Goal: Browse casually: Explore the website without a specific task or goal

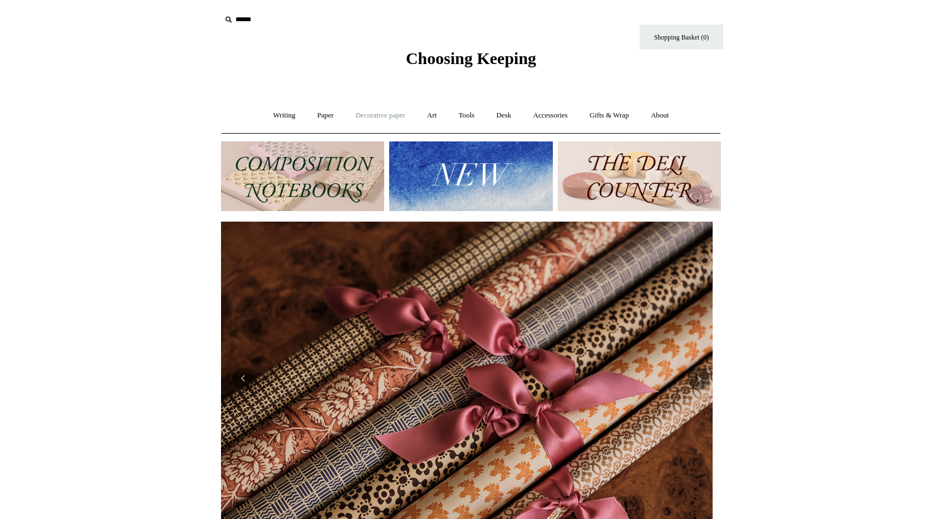
click at [390, 113] on link "Decorative paper +" at bounding box center [381, 115] width 70 height 29
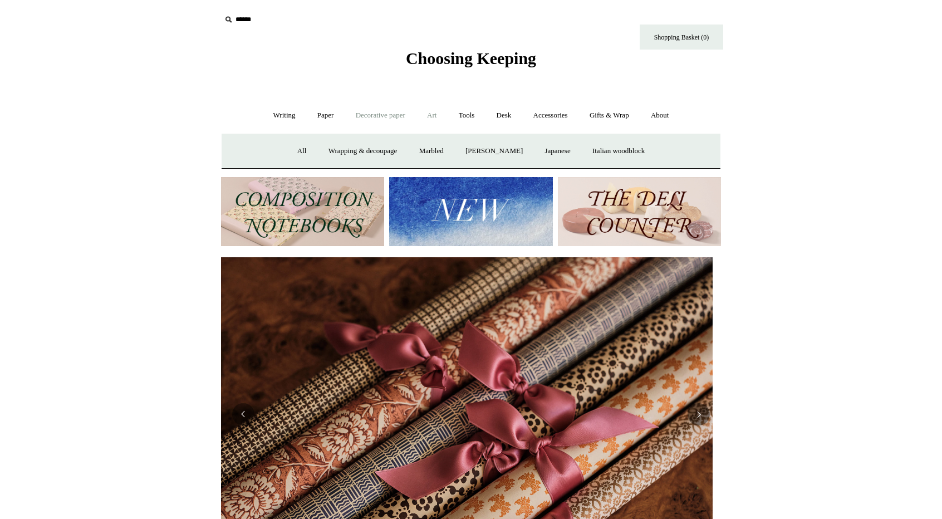
click at [432, 115] on link "Art +" at bounding box center [431, 115] width 29 height 29
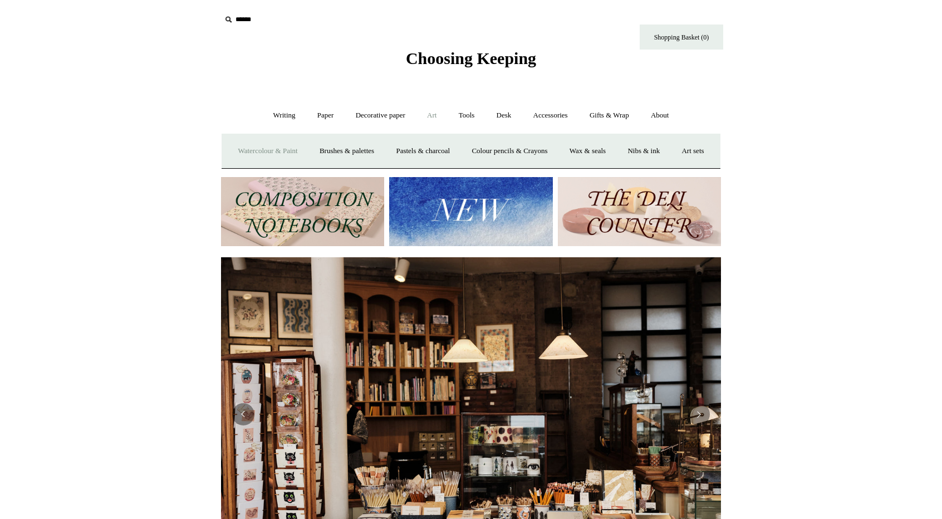
click at [279, 154] on link "Watercolour & Paint" at bounding box center [268, 150] width 80 height 29
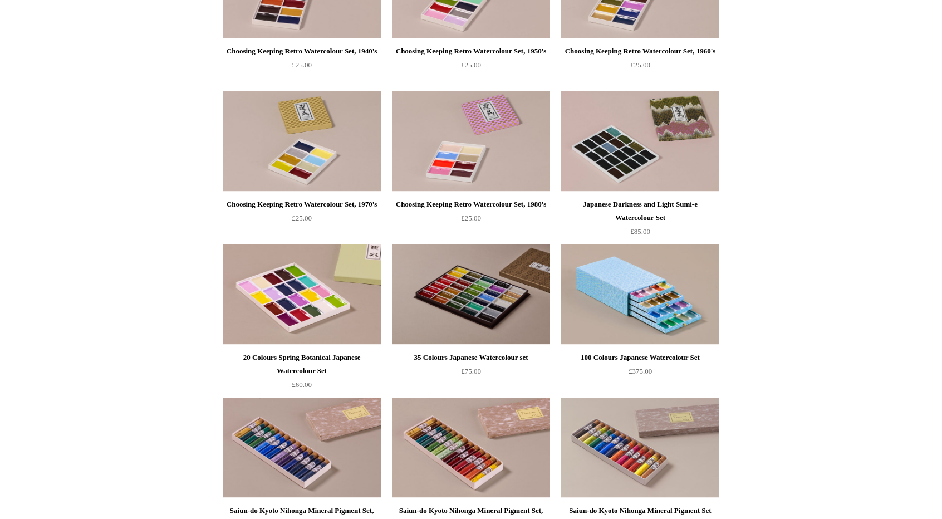
scroll to position [668, 0]
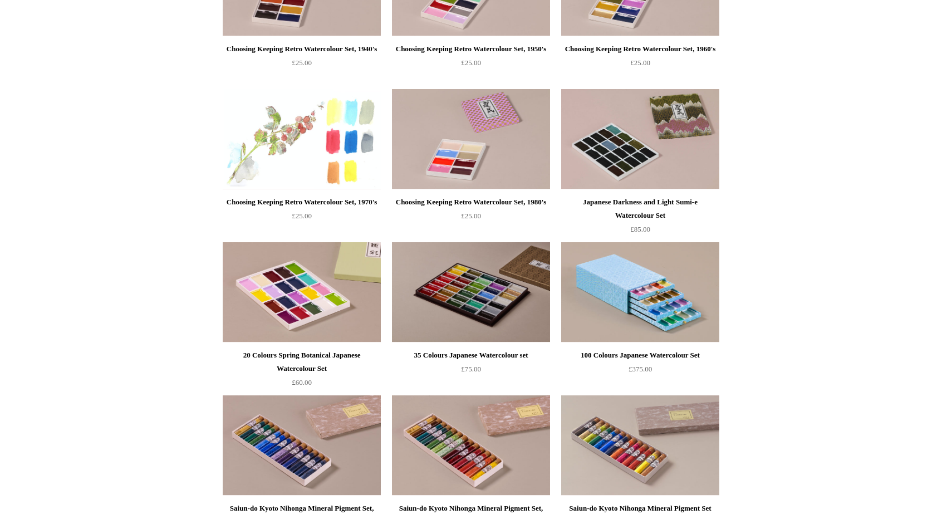
click at [327, 161] on img at bounding box center [302, 139] width 158 height 100
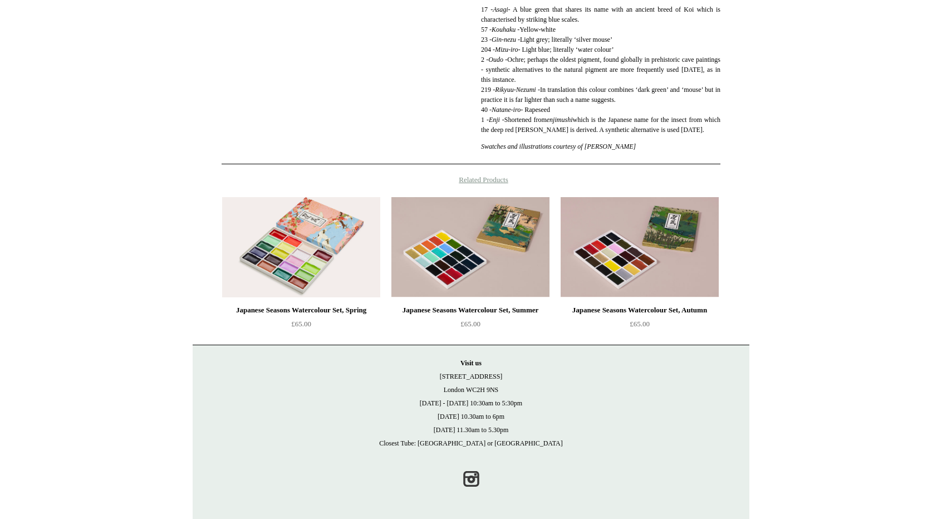
scroll to position [519, 0]
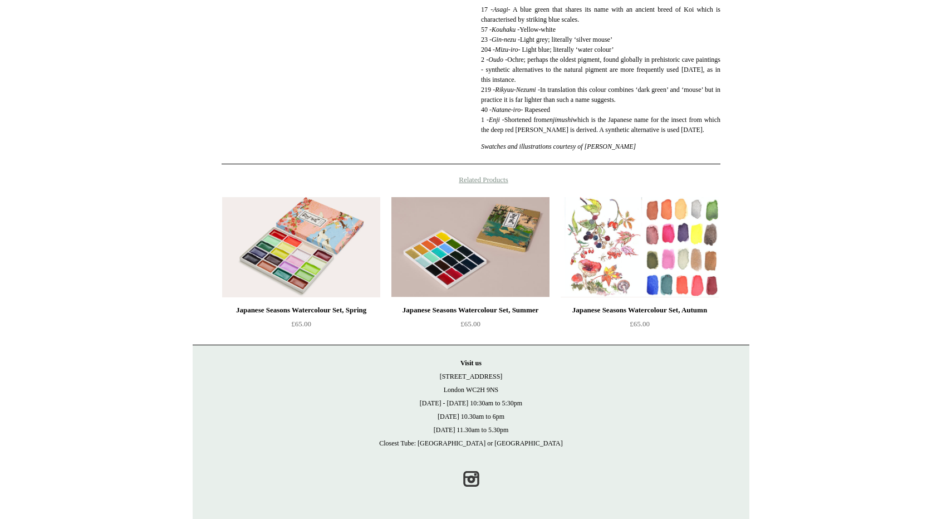
click at [654, 263] on img at bounding box center [639, 247] width 158 height 100
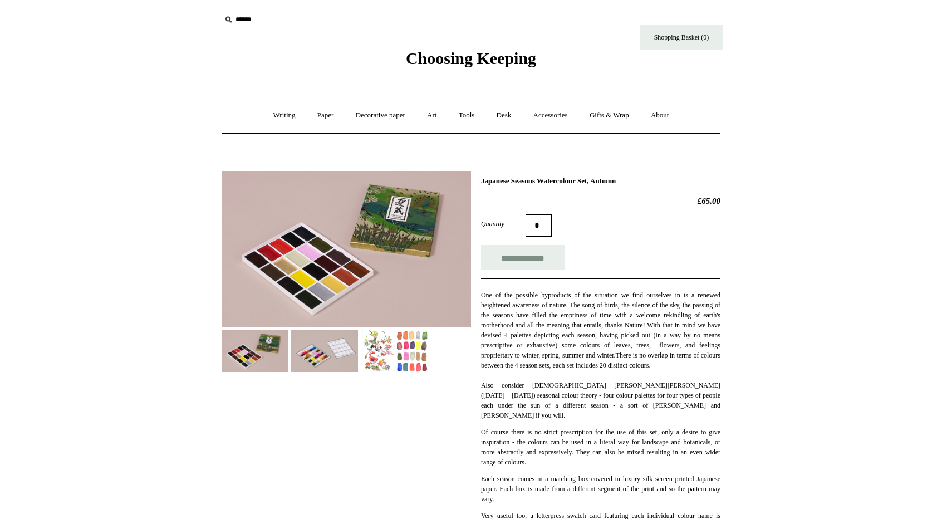
click at [386, 359] on img at bounding box center [394, 351] width 67 height 42
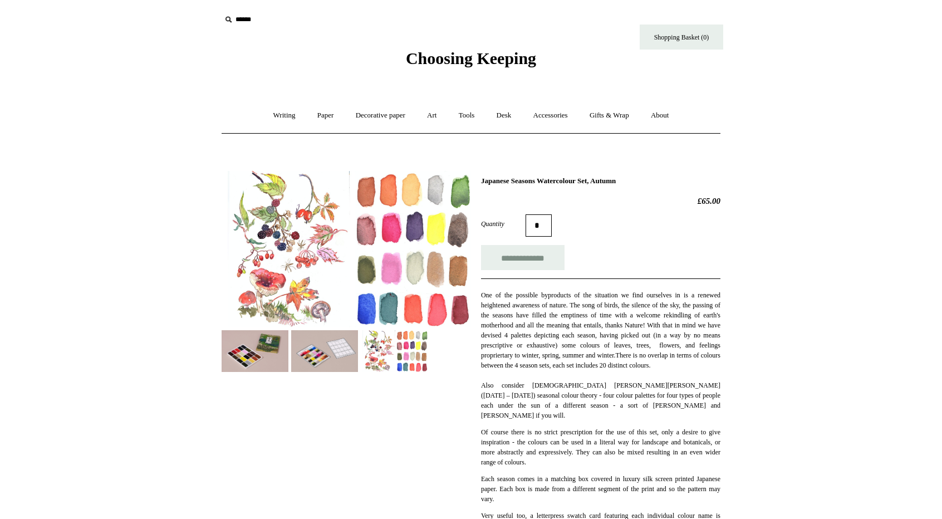
click at [336, 367] on img at bounding box center [324, 351] width 67 height 42
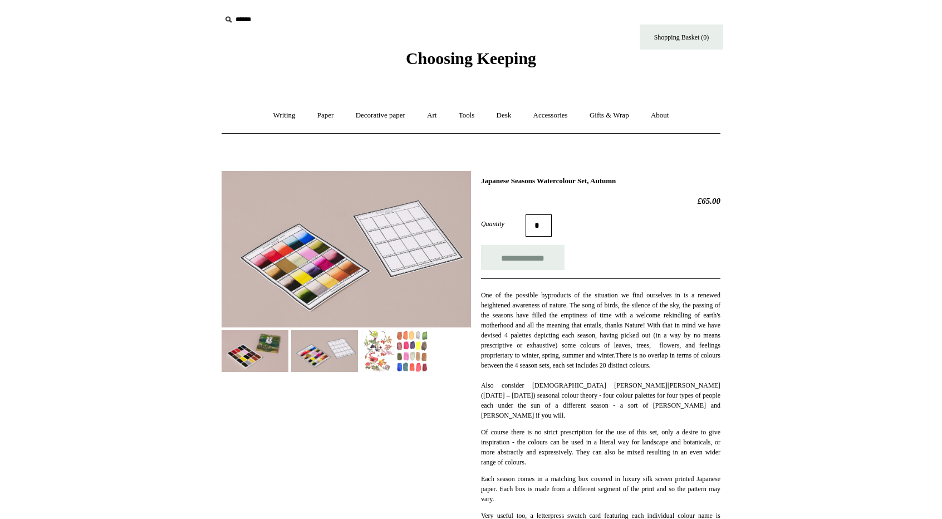
click at [263, 358] on img at bounding box center [255, 351] width 67 height 42
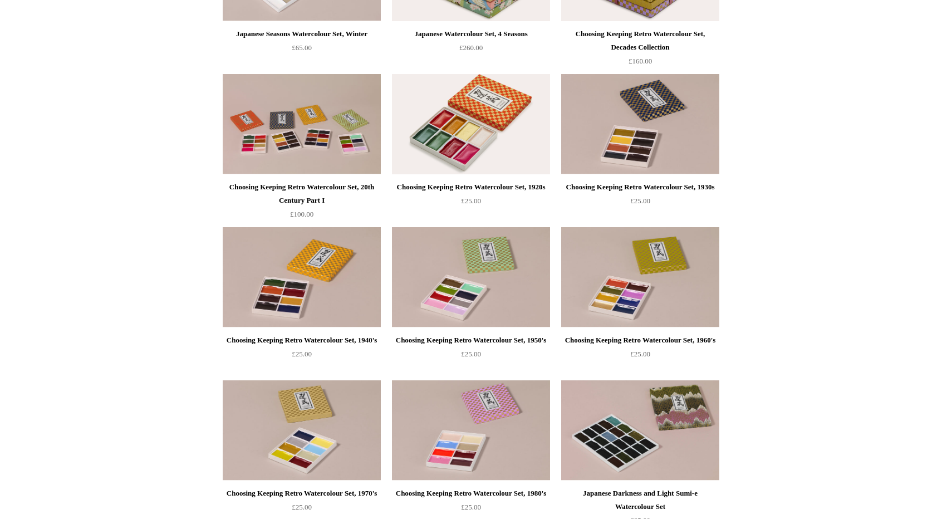
scroll to position [334, 0]
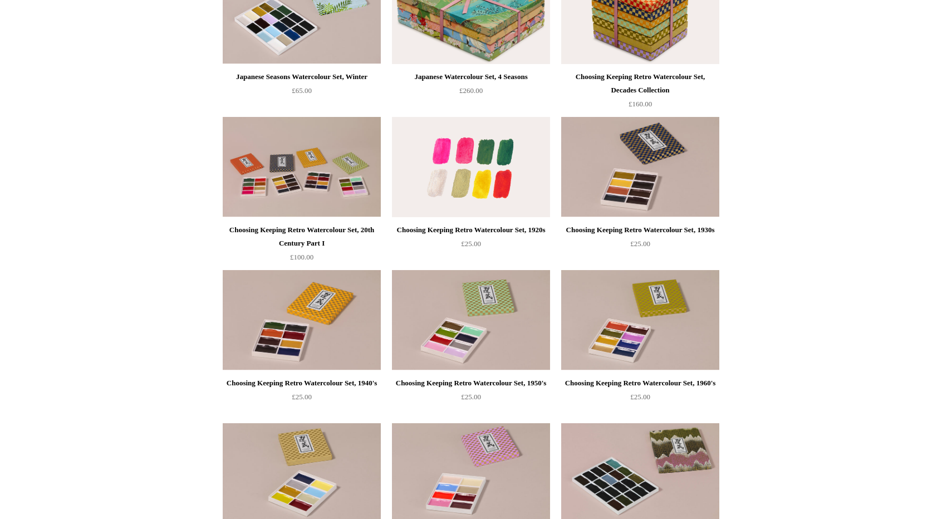
click at [462, 176] on img at bounding box center [471, 167] width 158 height 100
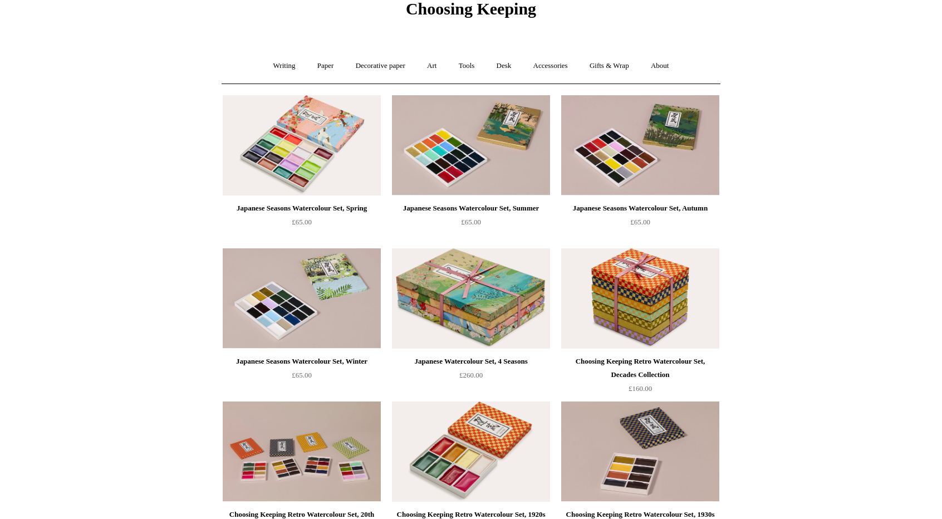
scroll to position [0, 0]
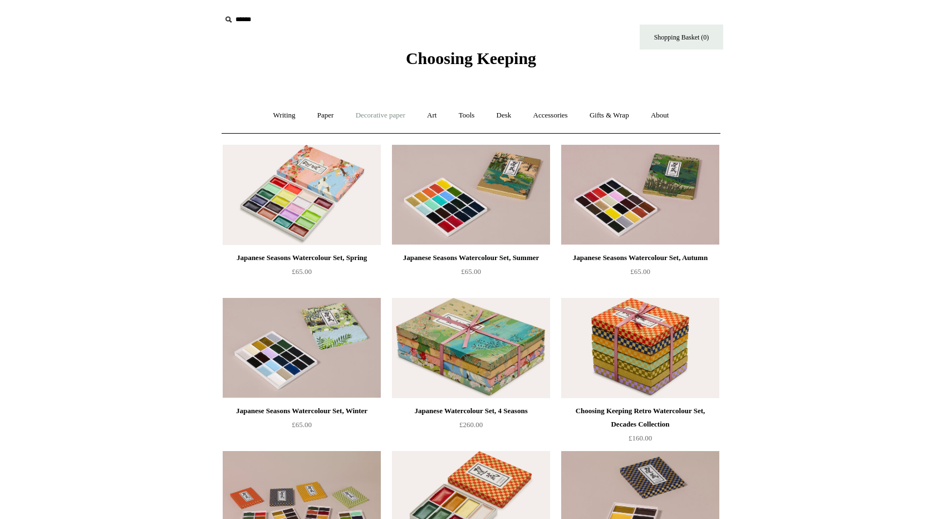
click at [395, 117] on link "Decorative paper +" at bounding box center [381, 115] width 70 height 29
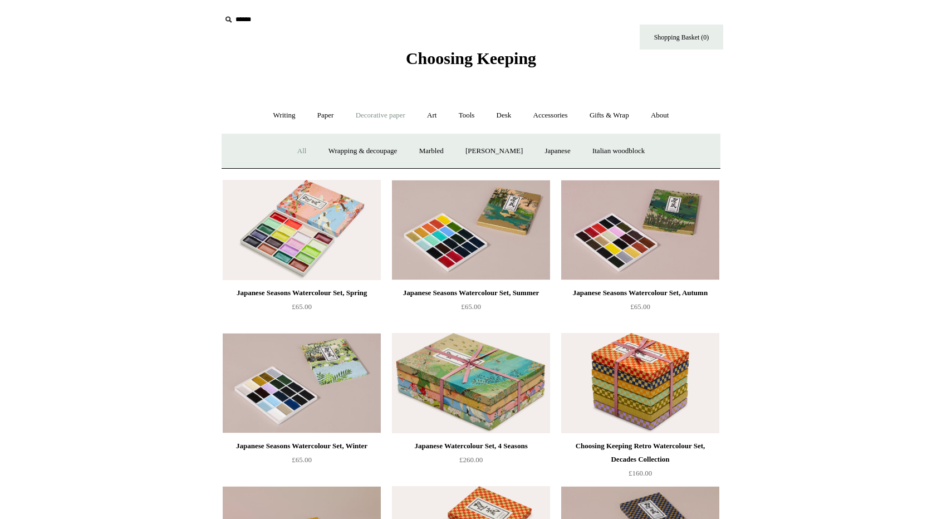
click at [296, 143] on link "All" at bounding box center [301, 150] width 29 height 29
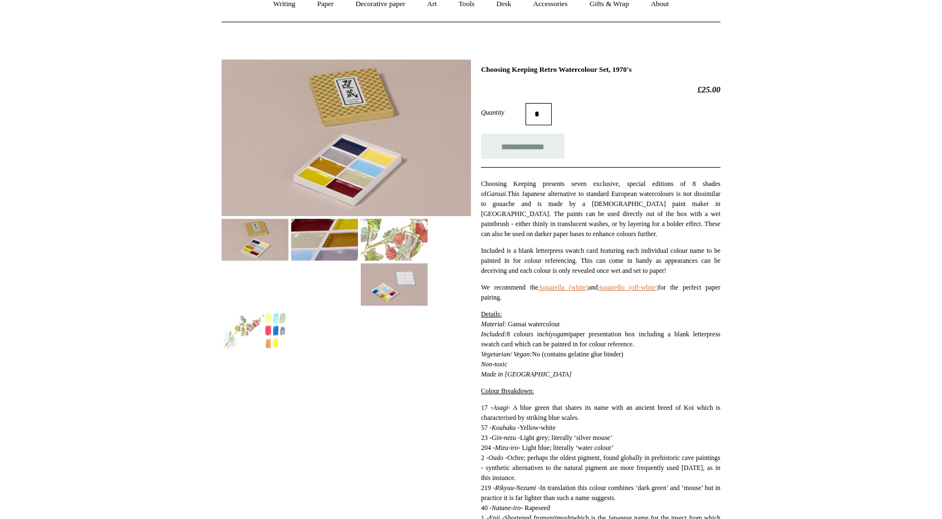
scroll to position [223, 0]
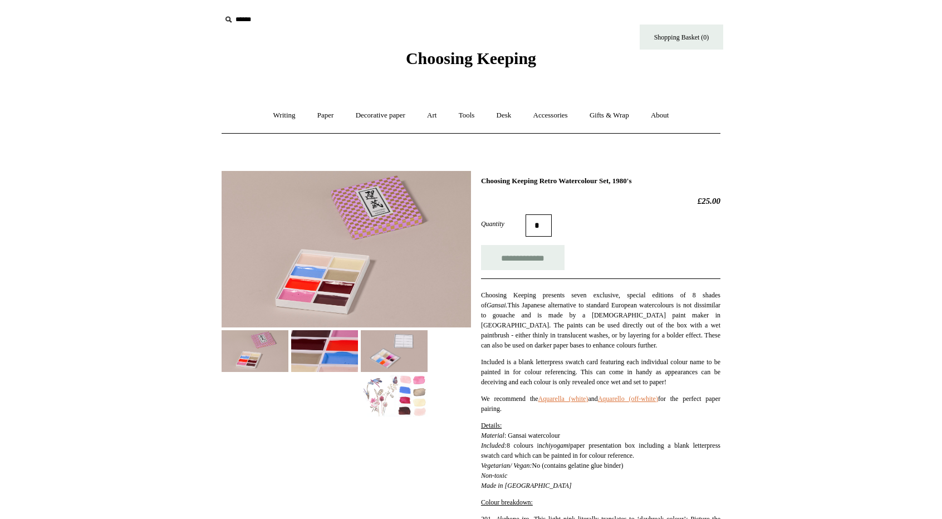
scroll to position [223, 0]
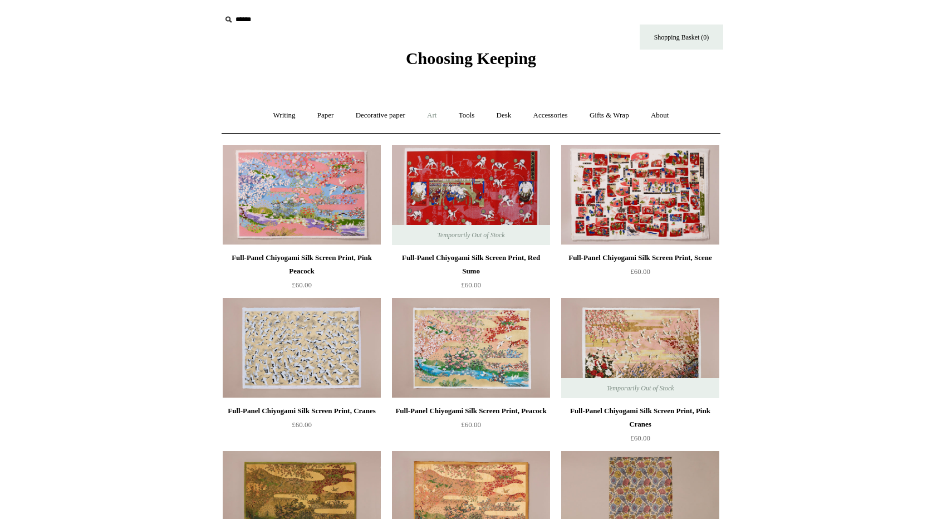
click at [436, 114] on link "Art +" at bounding box center [431, 115] width 29 height 29
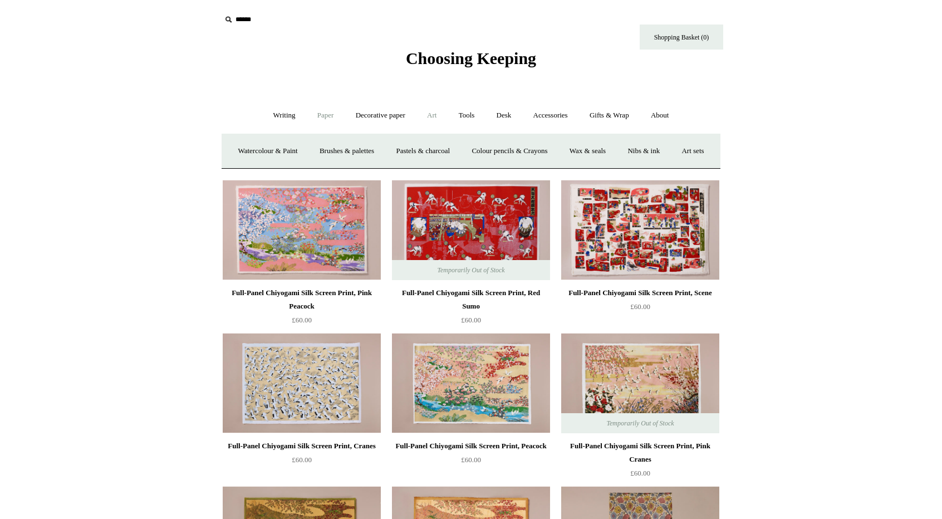
click at [324, 122] on link "Paper +" at bounding box center [325, 115] width 37 height 29
click at [570, 119] on link "Accessories +" at bounding box center [550, 115] width 55 height 29
click at [400, 152] on link "Paperweights +" at bounding box center [402, 150] width 59 height 29
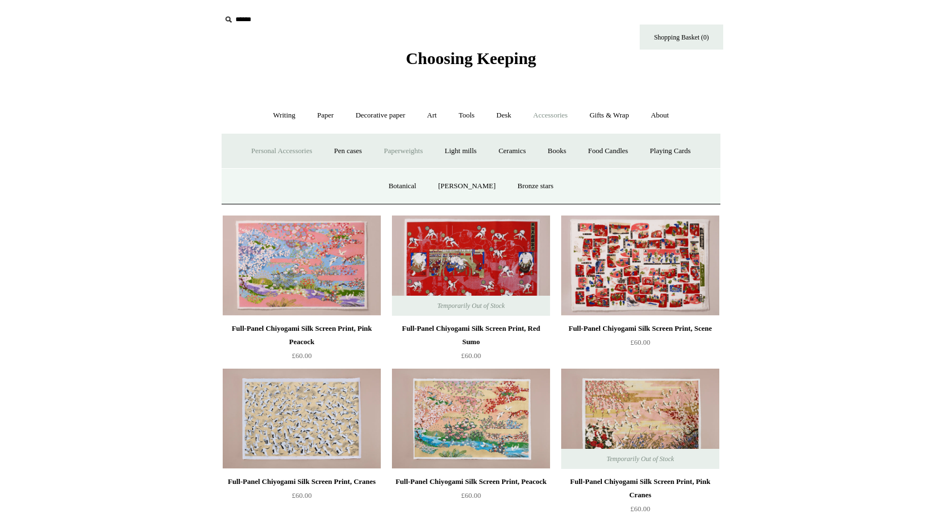
click at [286, 154] on link "Personal Accessories +" at bounding box center [281, 150] width 81 height 29
click at [559, 116] on link "Accessories -" at bounding box center [550, 115] width 55 height 29
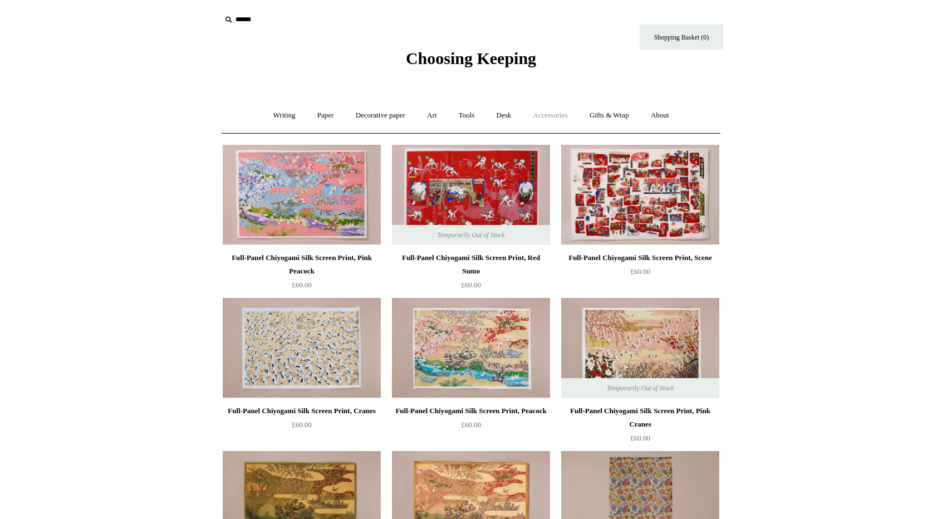
click at [559, 116] on link "Accessories +" at bounding box center [550, 115] width 55 height 29
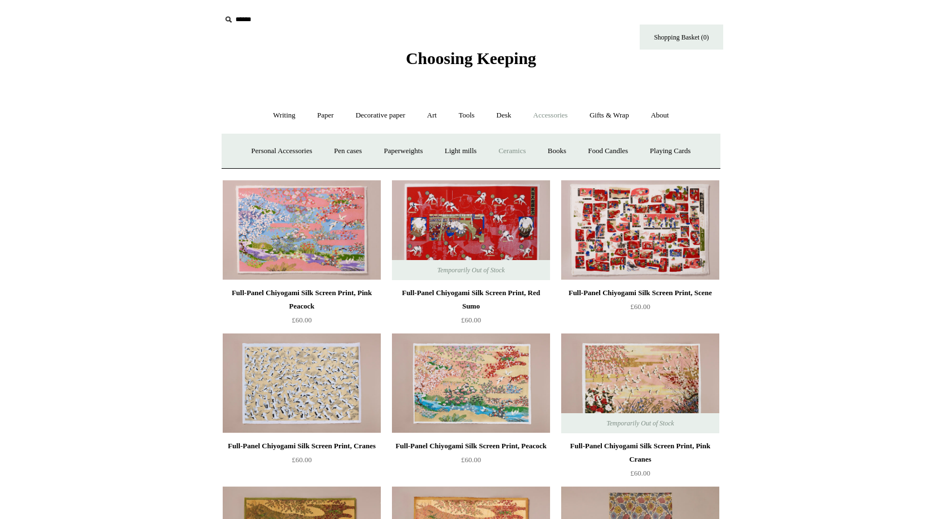
click at [506, 156] on link "Ceramics +" at bounding box center [511, 150] width 47 height 29
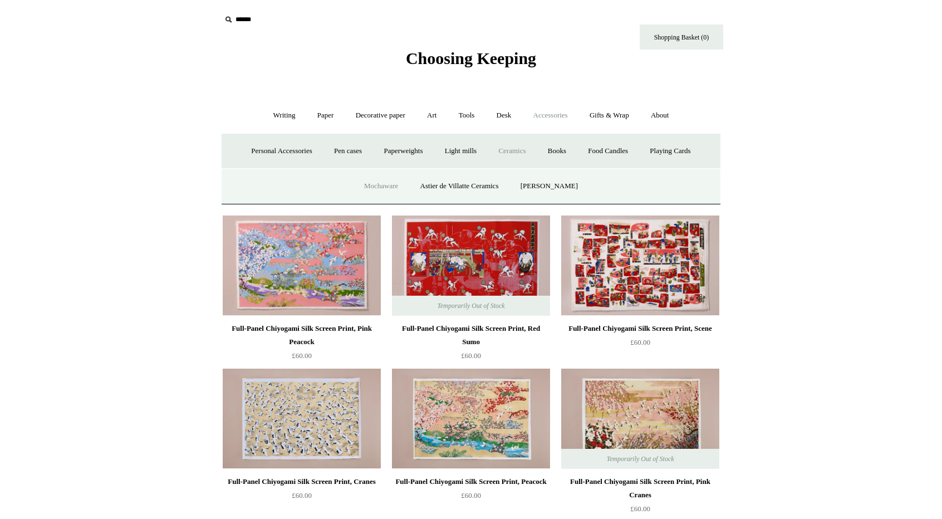
click at [376, 187] on link "Mochaware" at bounding box center [381, 185] width 54 height 29
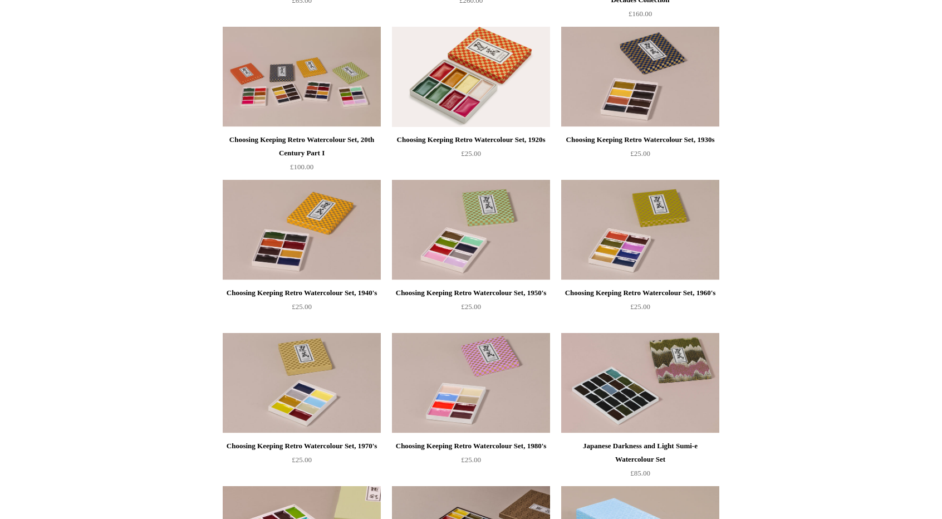
scroll to position [445, 0]
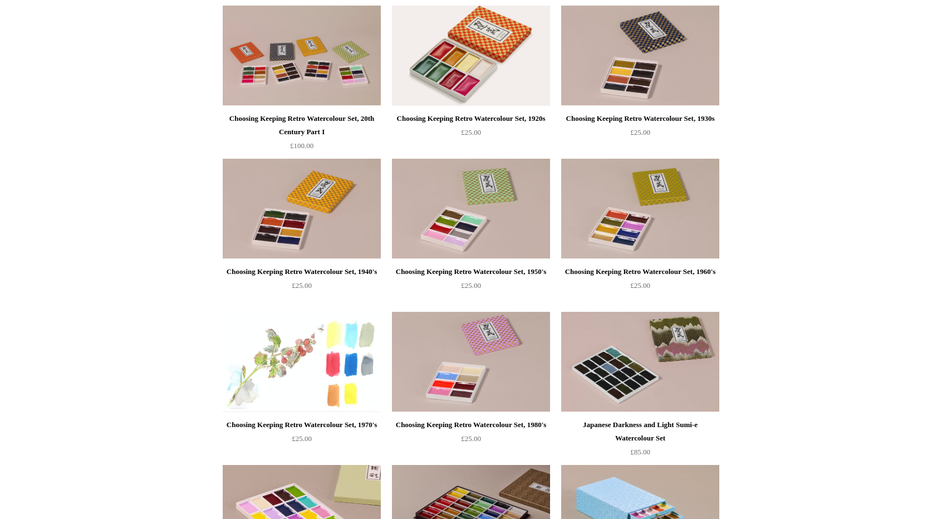
click at [318, 395] on img at bounding box center [302, 362] width 158 height 100
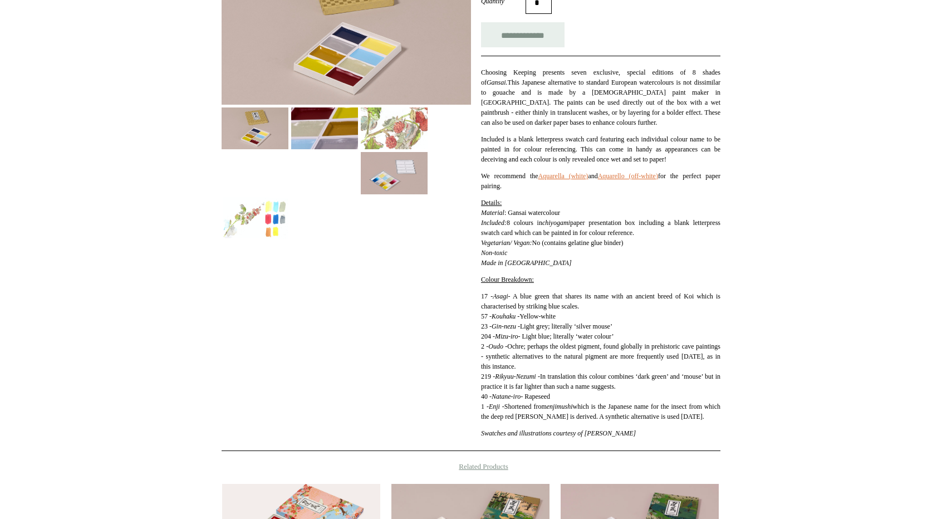
scroll to position [111, 0]
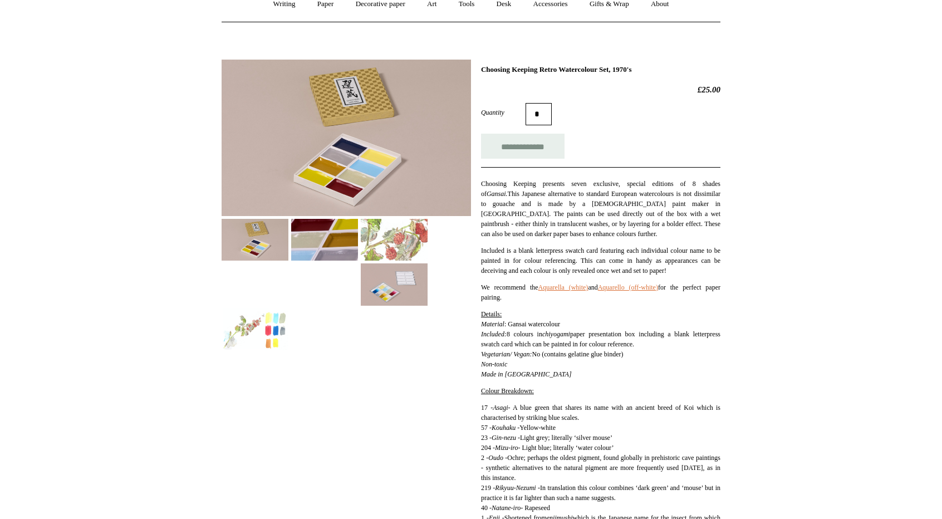
click at [416, 286] on img at bounding box center [394, 284] width 67 height 42
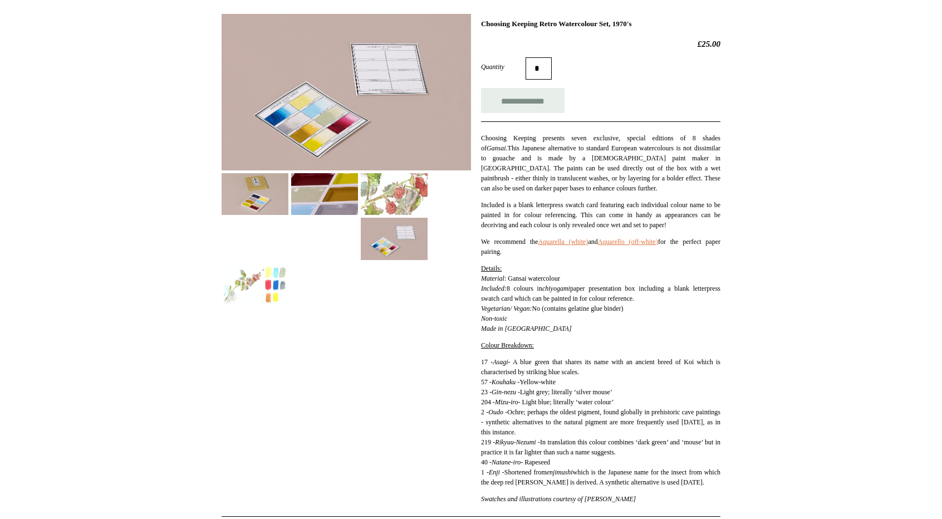
scroll to position [223, 0]
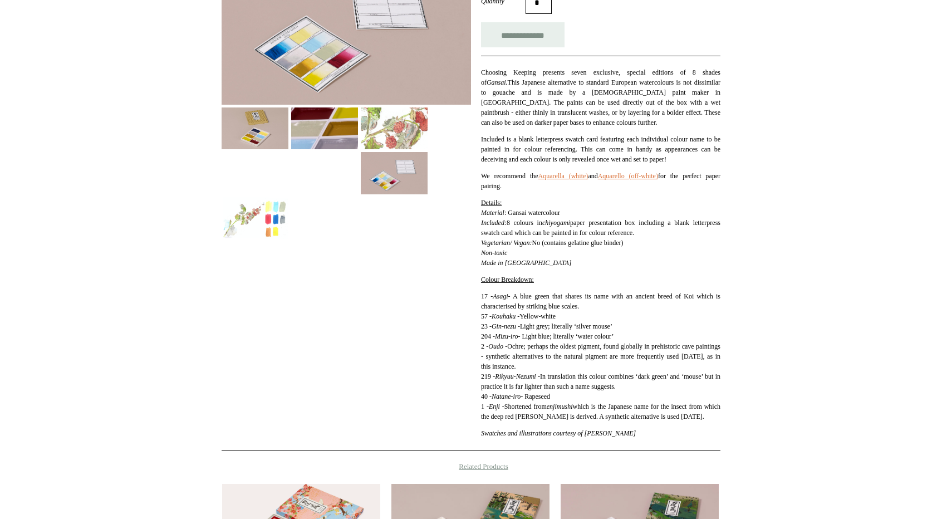
click at [315, 71] on img at bounding box center [346, 26] width 249 height 156
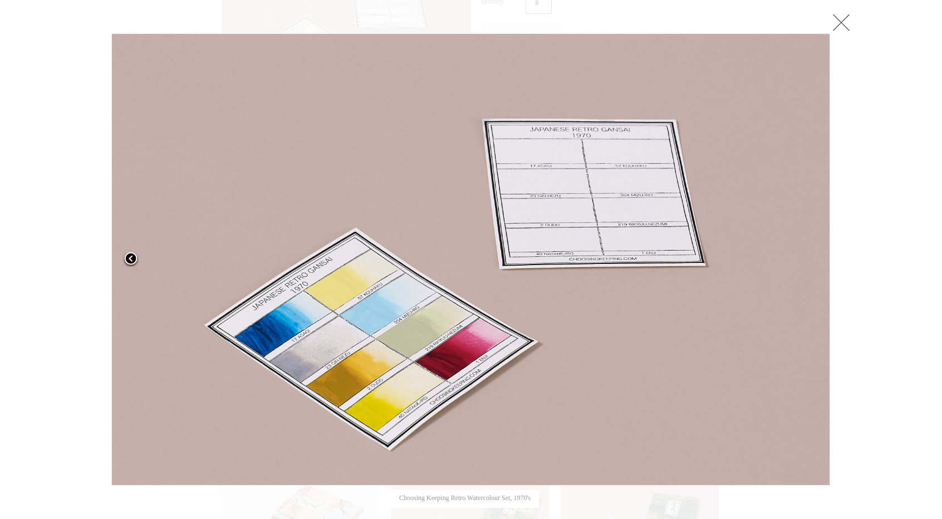
click at [129, 259] on span at bounding box center [130, 259] width 17 height 17
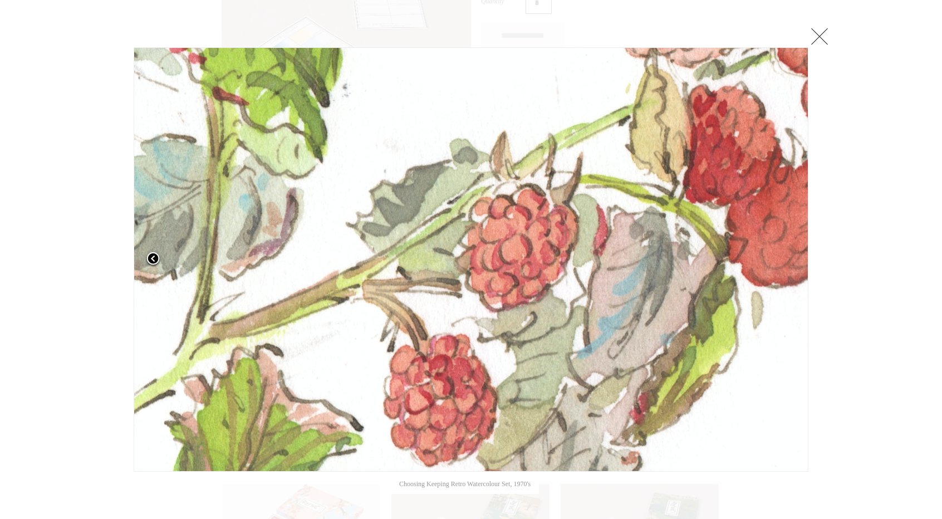
click at [129, 259] on div at bounding box center [127, 259] width 11 height 424
click at [820, 31] on link at bounding box center [819, 36] width 22 height 22
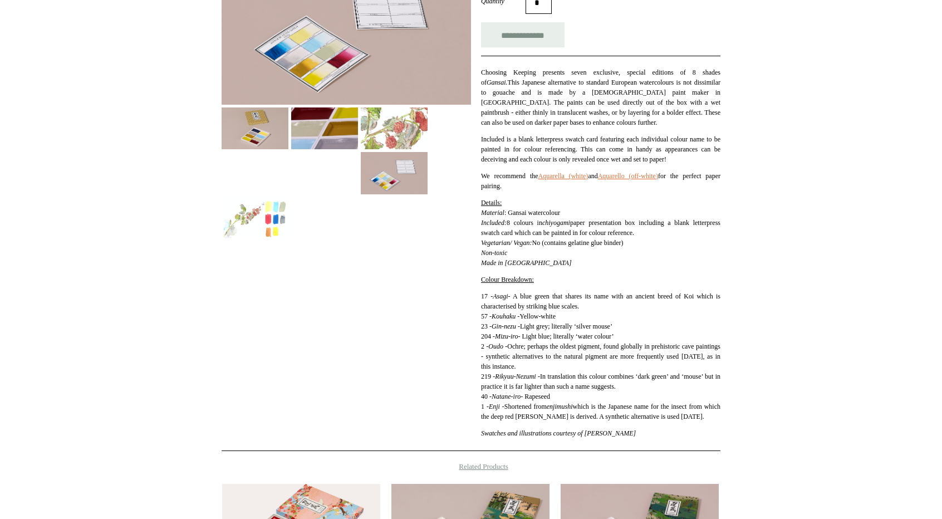
click at [255, 136] on img at bounding box center [255, 128] width 67 height 42
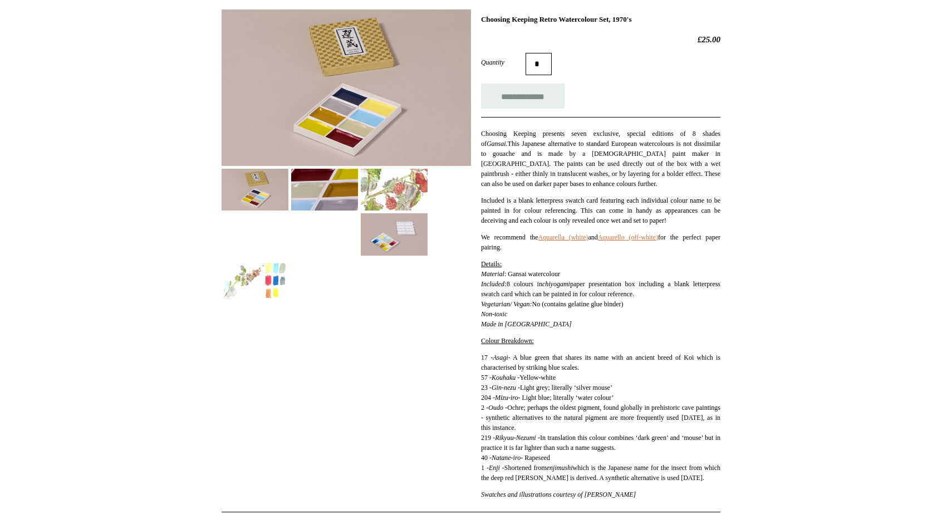
scroll to position [111, 0]
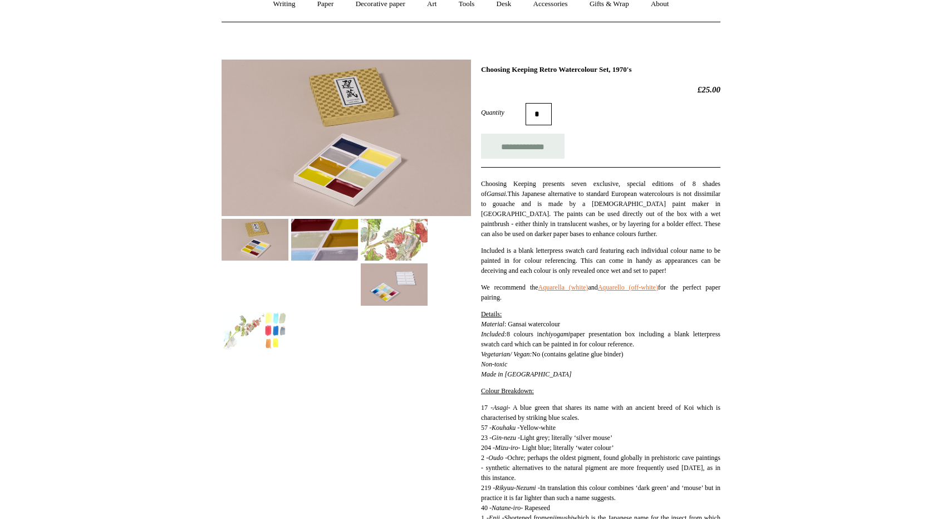
click at [392, 288] on img at bounding box center [394, 284] width 67 height 42
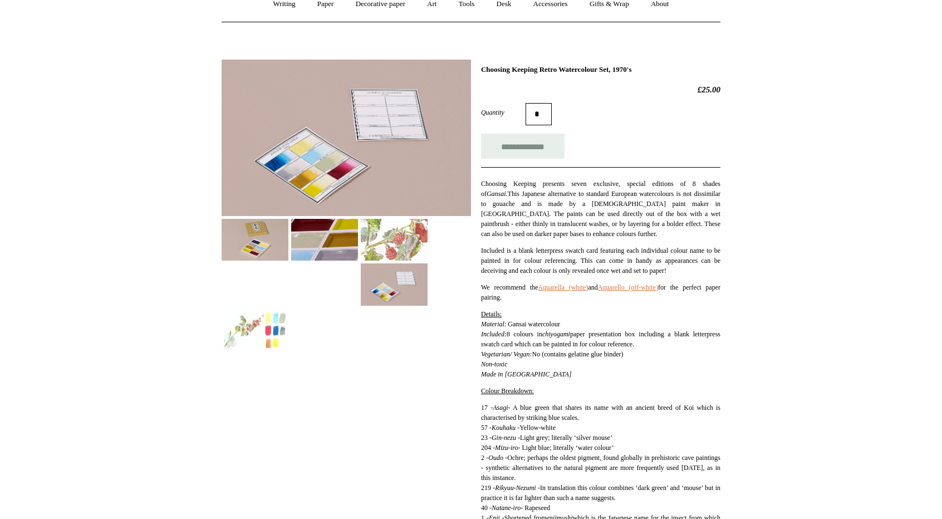
click at [338, 162] on img at bounding box center [346, 138] width 249 height 156
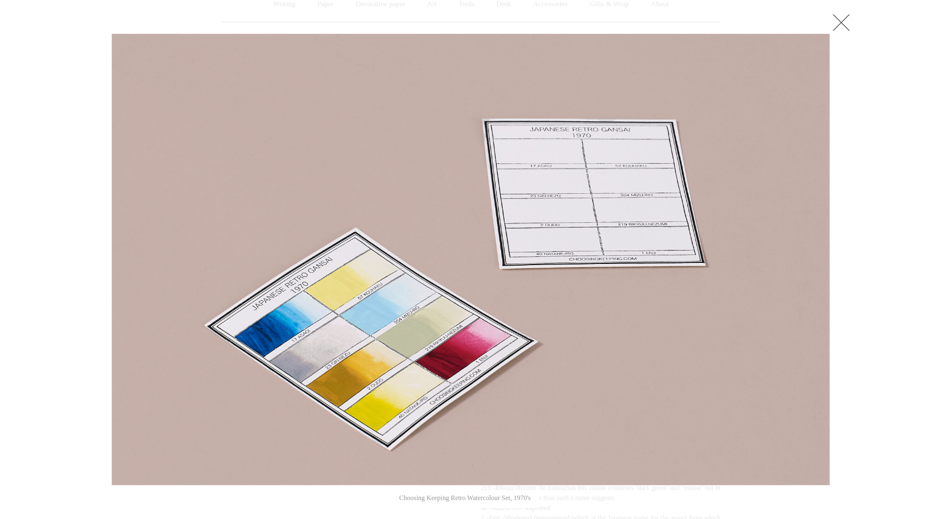
click at [854, 23] on div at bounding box center [471, 407] width 942 height 1037
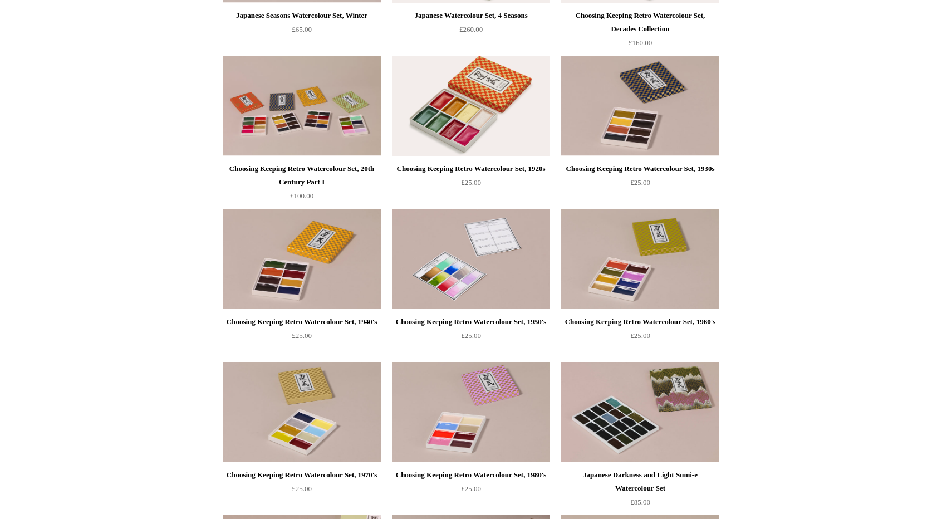
scroll to position [445, 0]
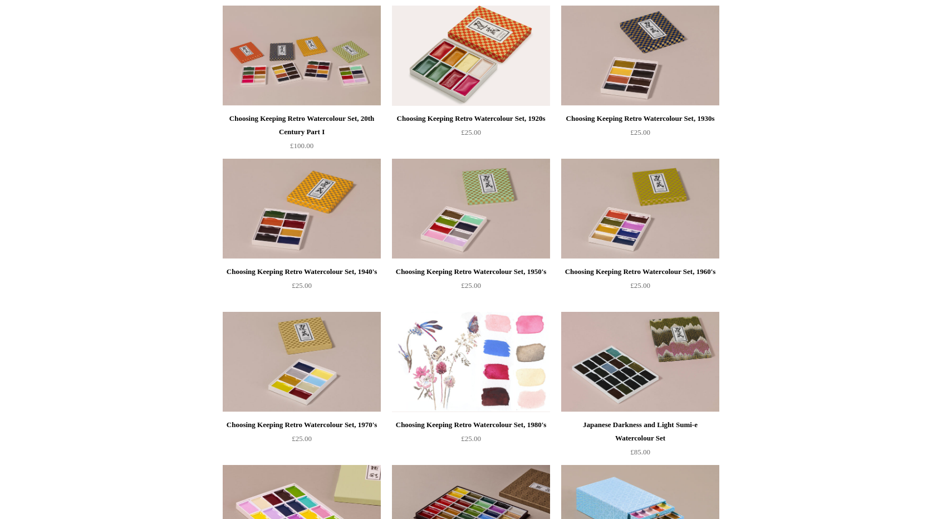
click at [492, 336] on img at bounding box center [471, 362] width 158 height 100
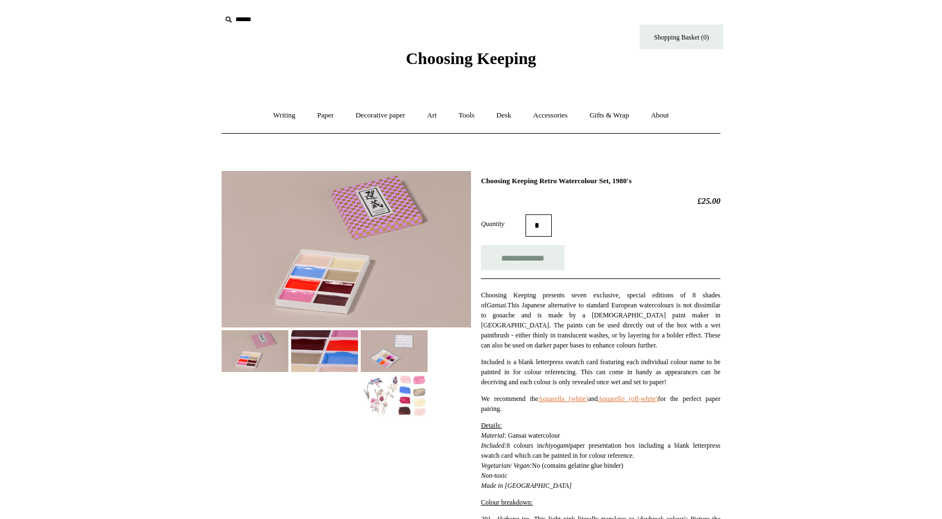
click at [411, 365] on img at bounding box center [394, 351] width 67 height 42
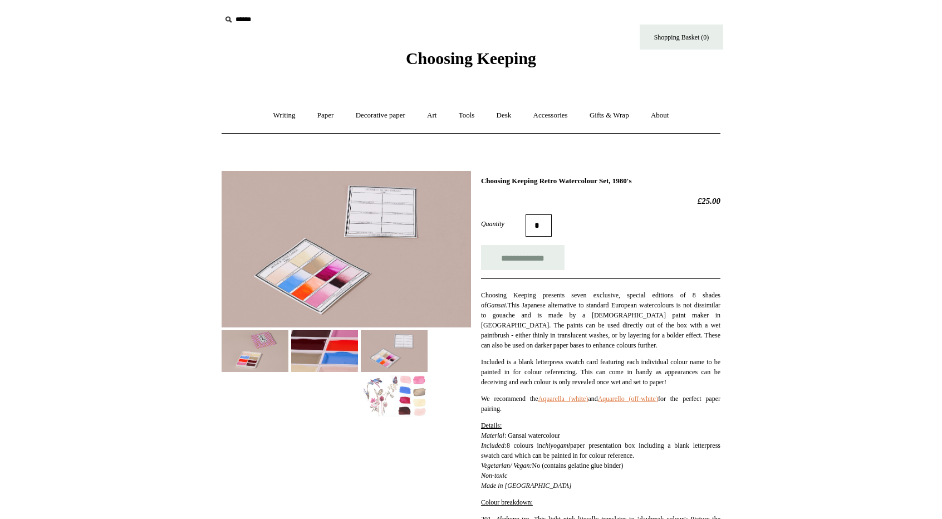
click at [297, 255] on img at bounding box center [346, 249] width 249 height 156
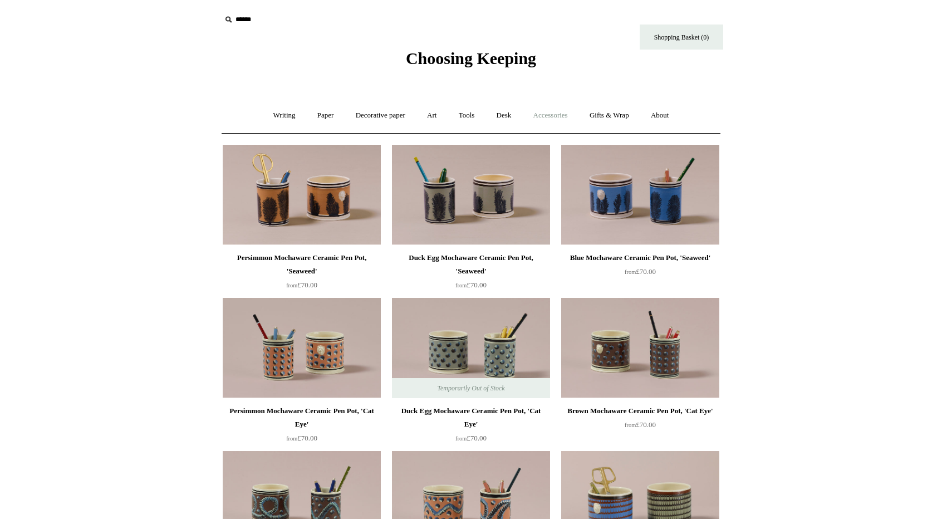
click at [560, 113] on link "Accessories +" at bounding box center [550, 115] width 55 height 29
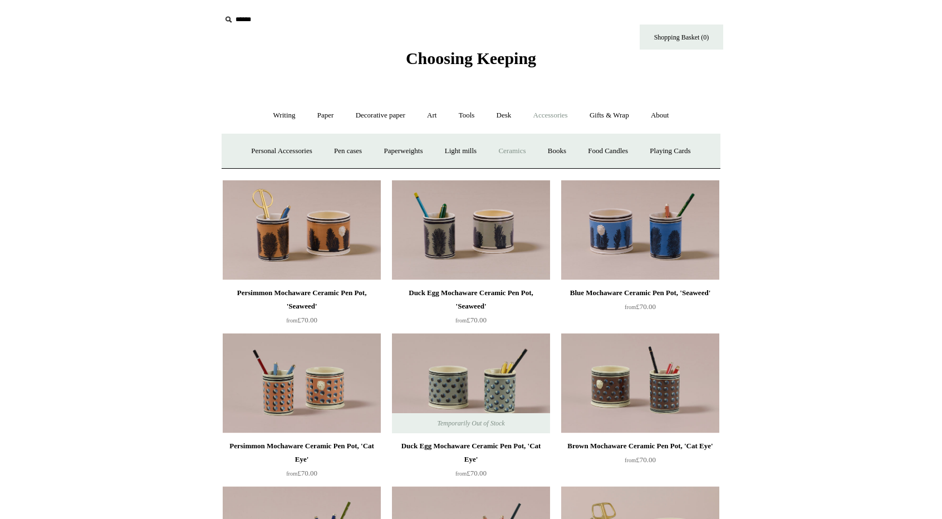
click at [512, 145] on link "Ceramics +" at bounding box center [511, 150] width 47 height 29
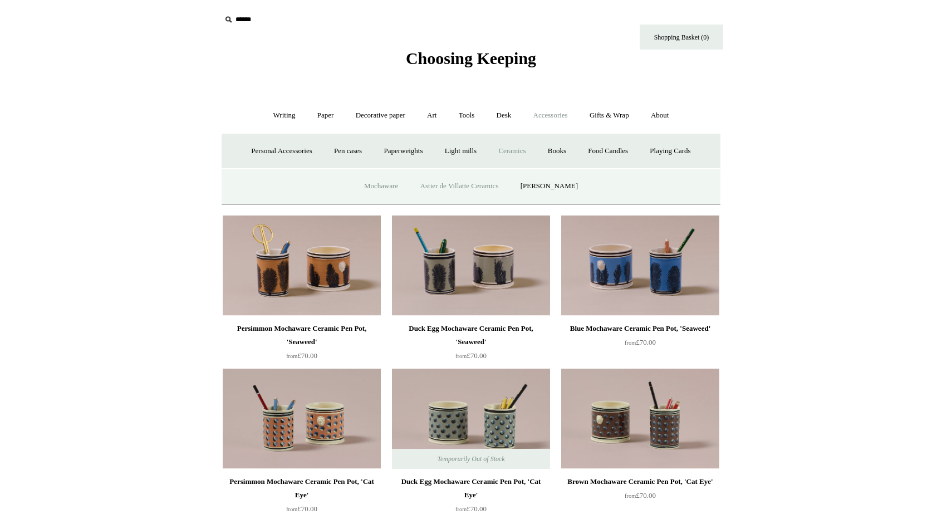
click at [461, 181] on link "Astier de Villatte Ceramics" at bounding box center [459, 185] width 99 height 29
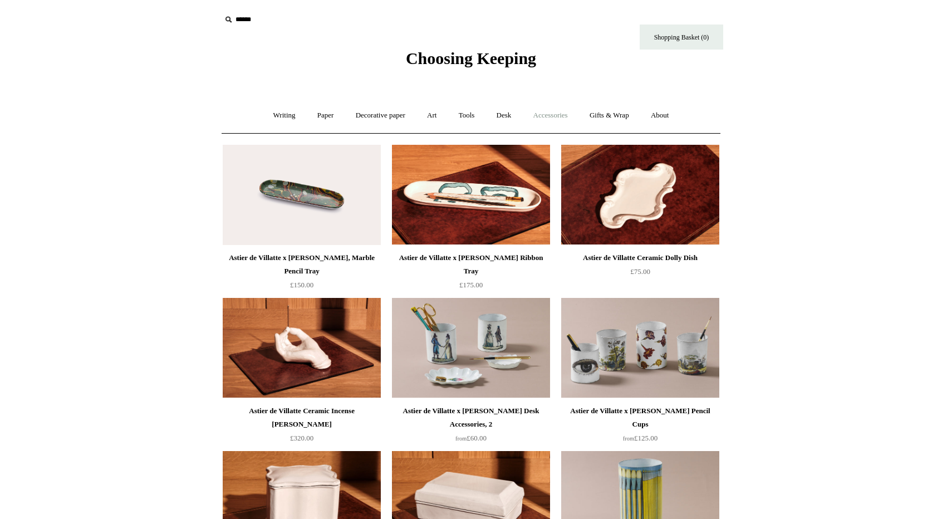
click at [557, 119] on link "Accessories +" at bounding box center [550, 115] width 55 height 29
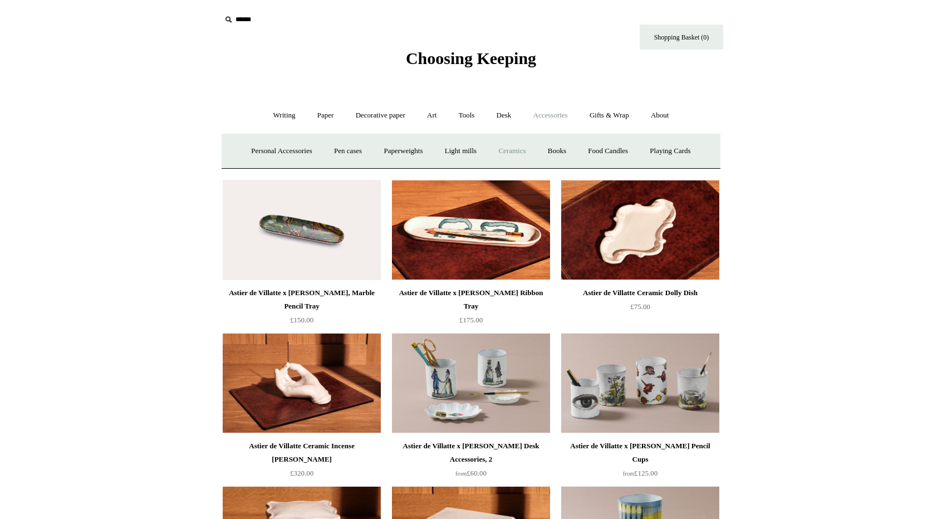
click at [528, 156] on link "Ceramics +" at bounding box center [511, 150] width 47 height 29
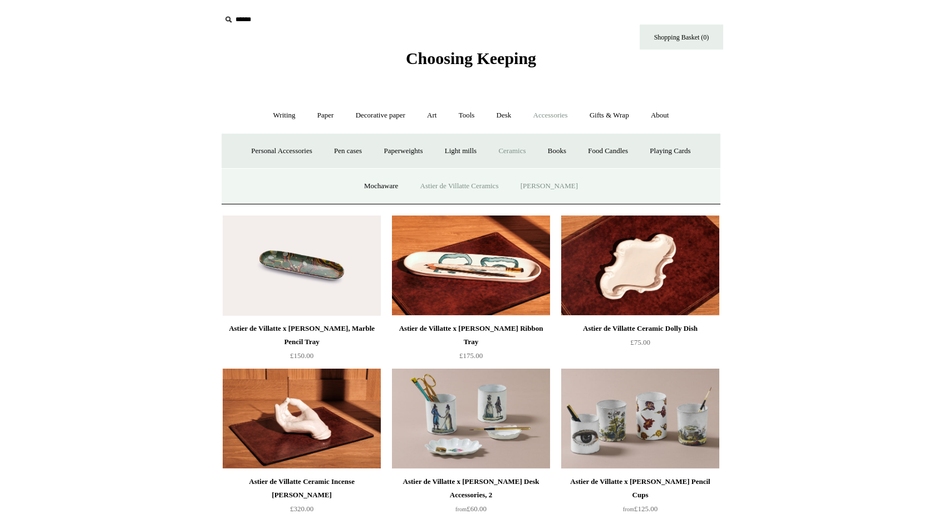
click at [564, 183] on link "[PERSON_NAME]" at bounding box center [548, 185] width 77 height 29
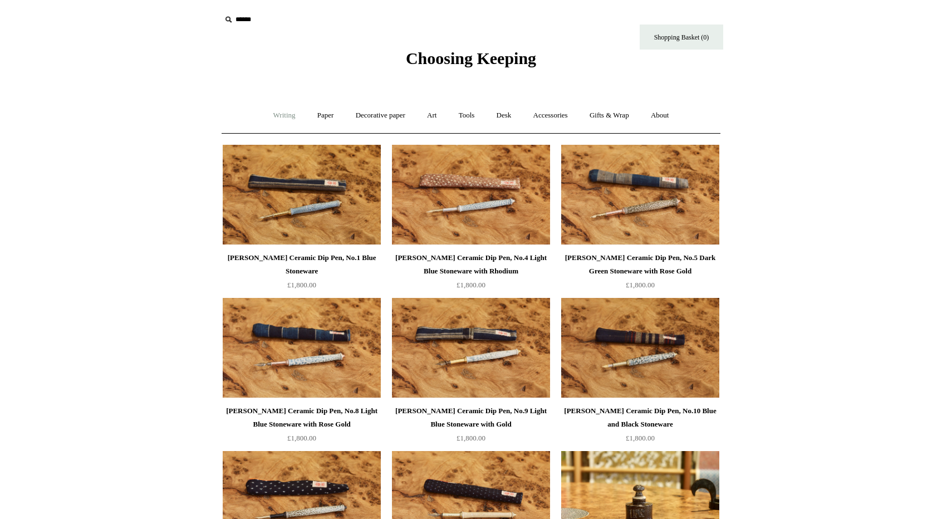
click at [288, 117] on link "Writing +" at bounding box center [284, 115] width 42 height 29
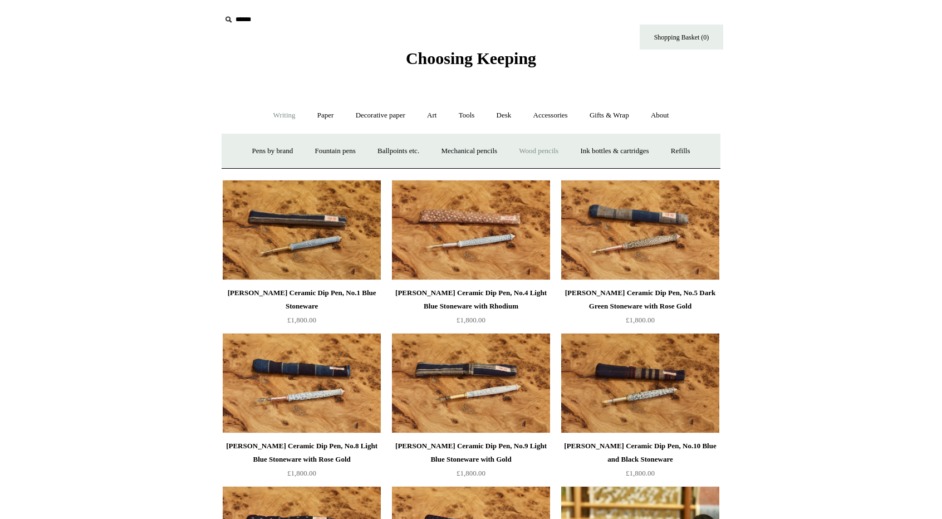
click at [558, 150] on link "Wood pencils +" at bounding box center [539, 150] width 60 height 29
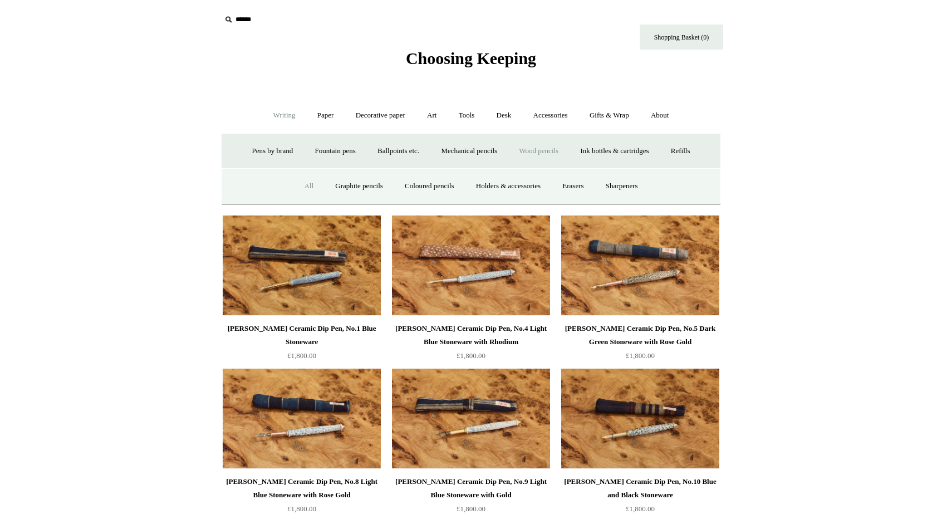
click at [306, 180] on link "All" at bounding box center [308, 185] width 29 height 29
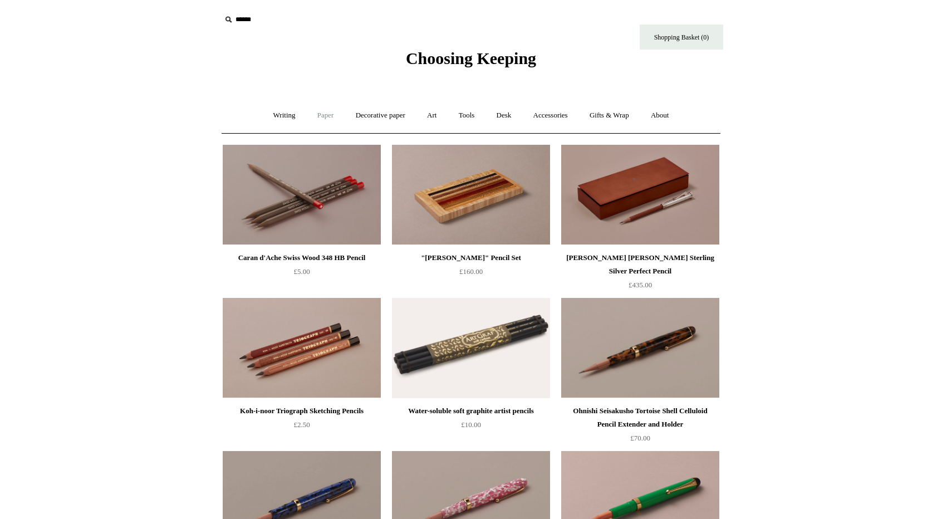
click at [326, 114] on link "Paper +" at bounding box center [325, 115] width 37 height 29
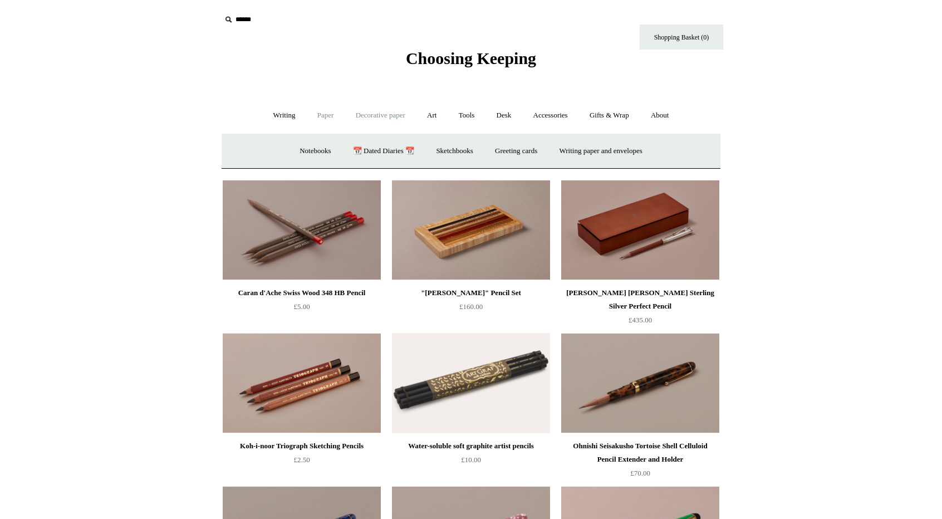
click at [387, 124] on link "Decorative paper +" at bounding box center [381, 115] width 70 height 29
click at [554, 151] on link "Japanese" at bounding box center [557, 150] width 46 height 29
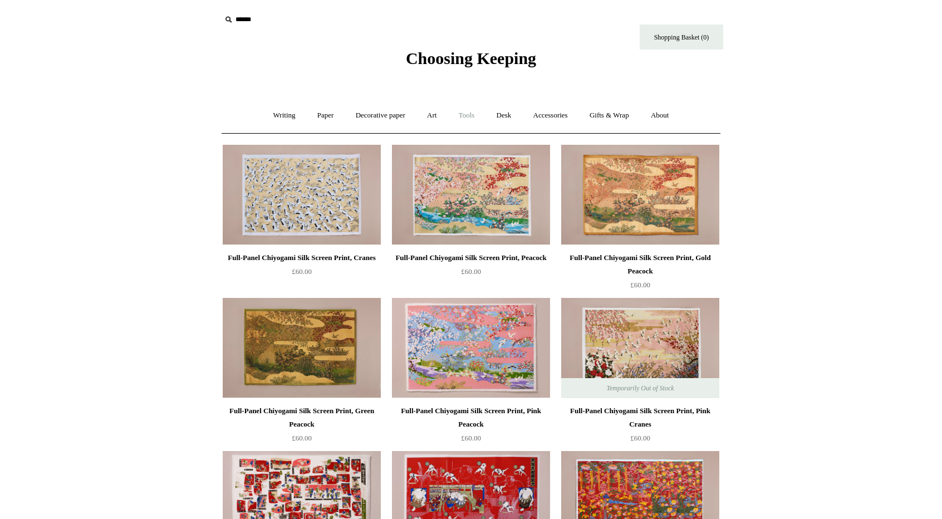
click at [469, 118] on link "Tools +" at bounding box center [467, 115] width 36 height 29
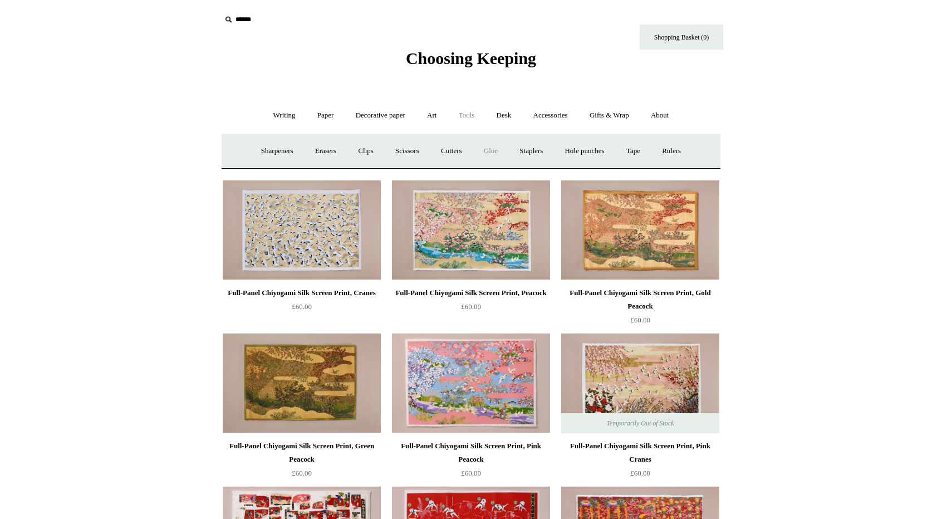
click at [498, 152] on link "Glue" at bounding box center [491, 150] width 34 height 29
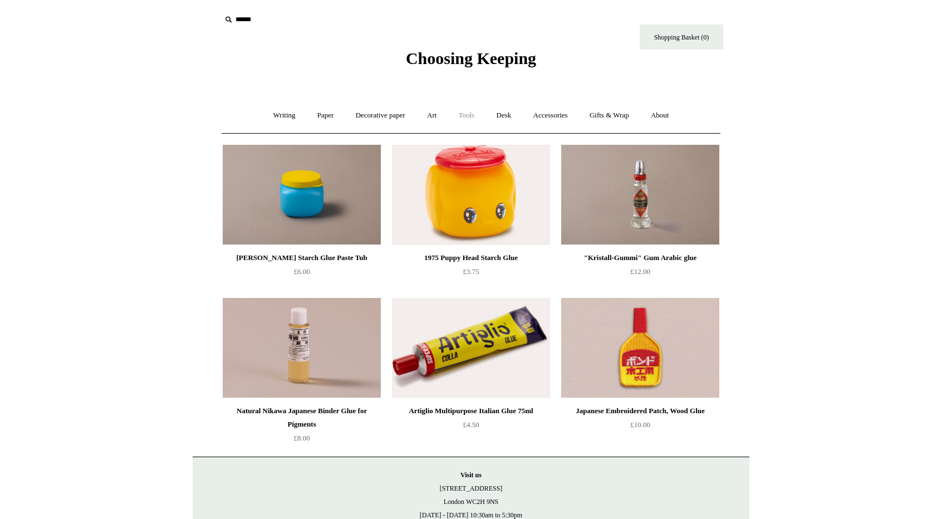
click at [464, 115] on link "Tools +" at bounding box center [467, 115] width 36 height 29
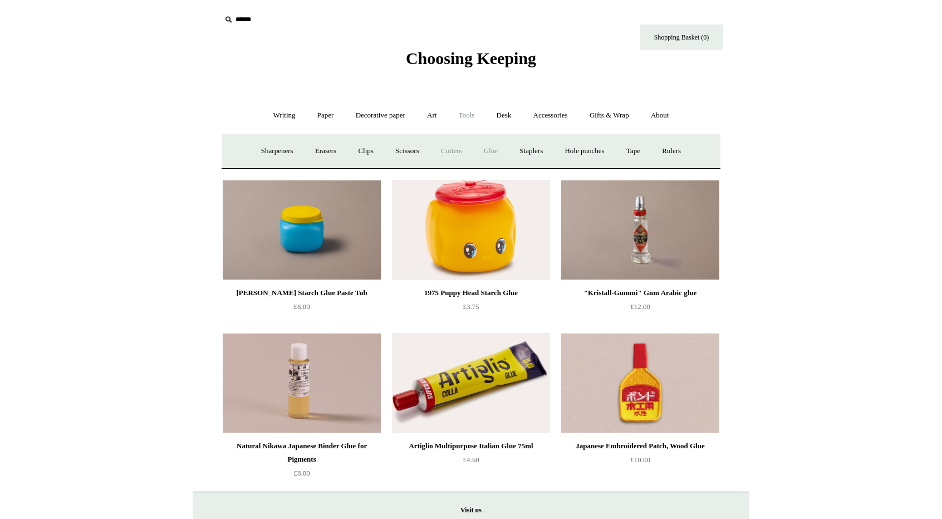
click at [440, 152] on link "Cutters" at bounding box center [451, 150] width 41 height 29
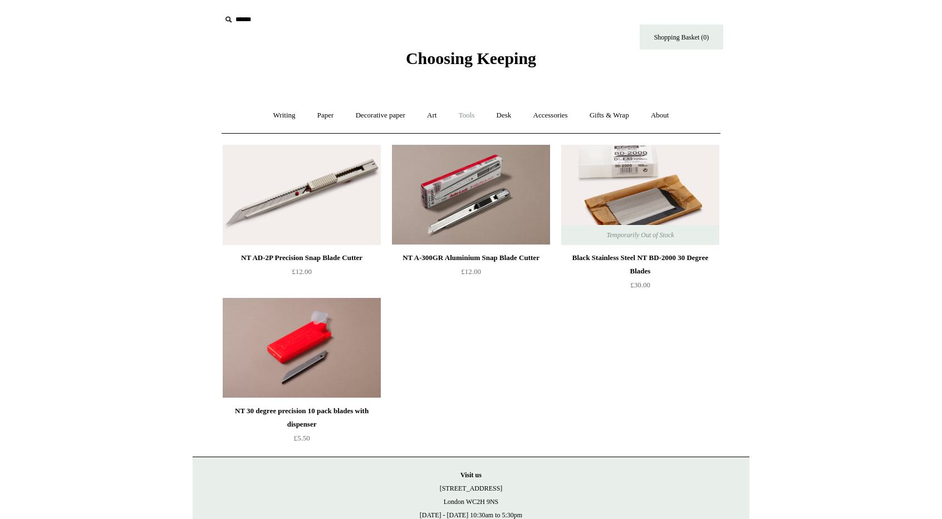
click at [474, 117] on link "Tools +" at bounding box center [467, 115] width 36 height 29
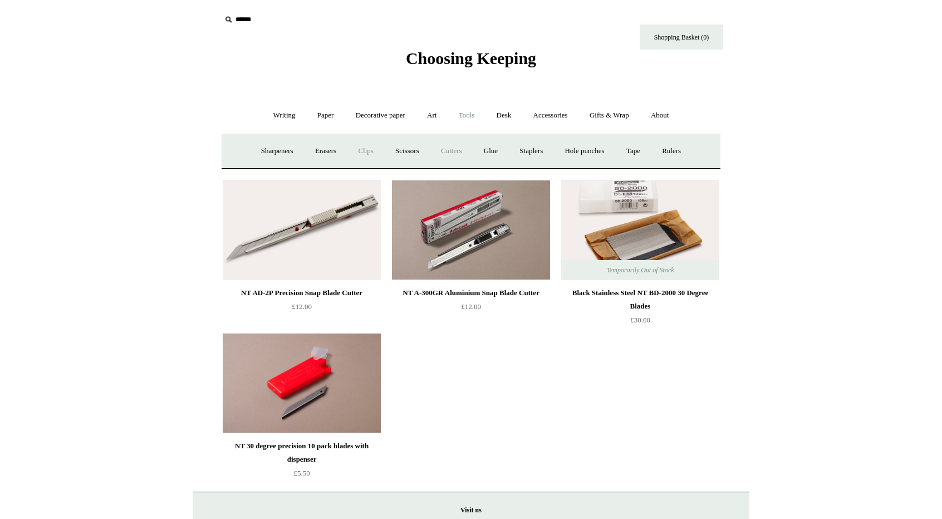
click at [367, 154] on link "Clips +" at bounding box center [365, 150] width 35 height 29
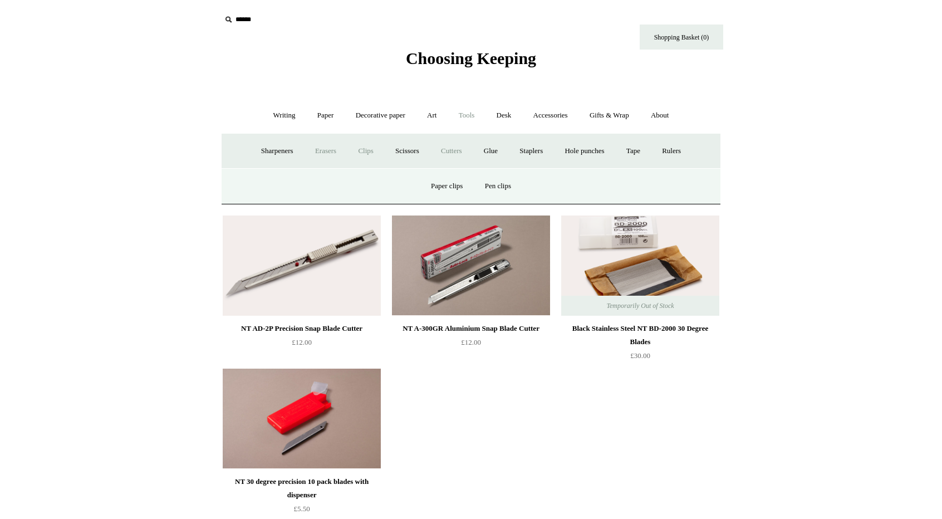
click at [312, 150] on link "Erasers" at bounding box center [325, 150] width 41 height 29
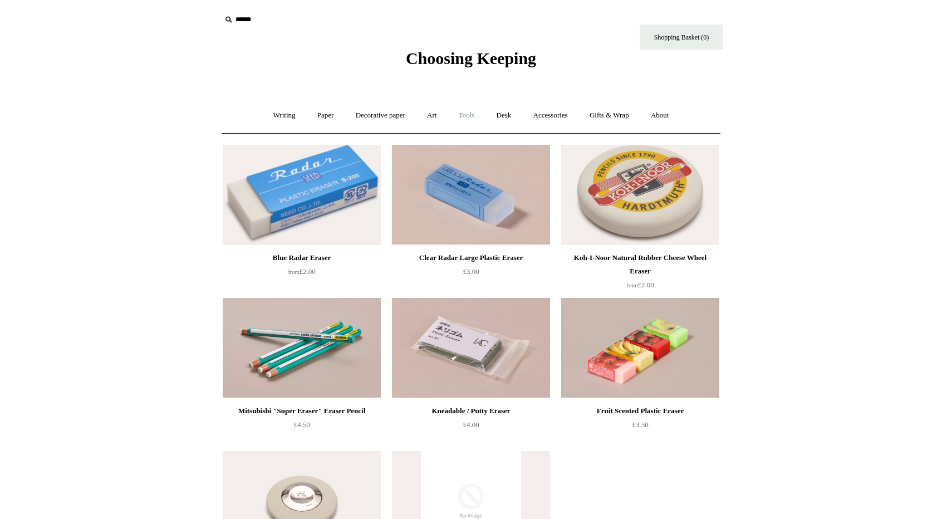
click at [462, 118] on link "Tools +" at bounding box center [467, 115] width 36 height 29
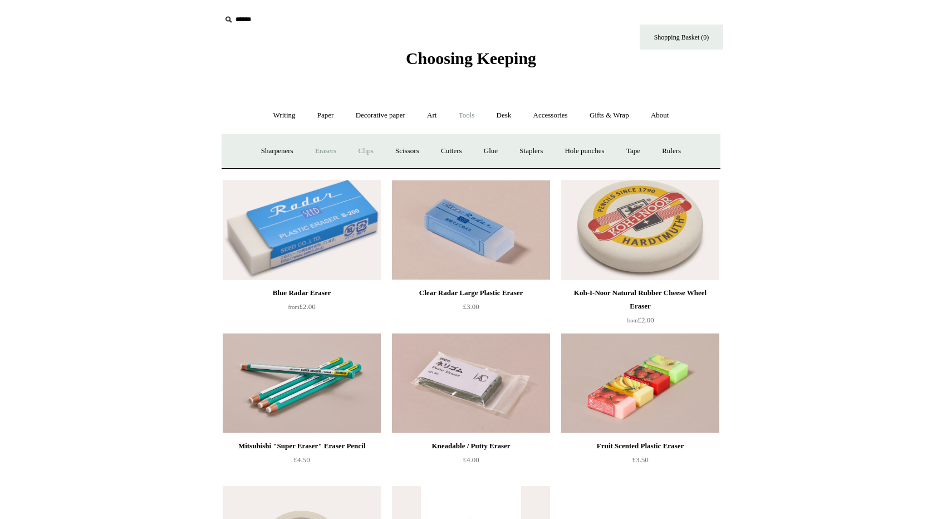
click at [372, 145] on link "Clips +" at bounding box center [365, 150] width 35 height 29
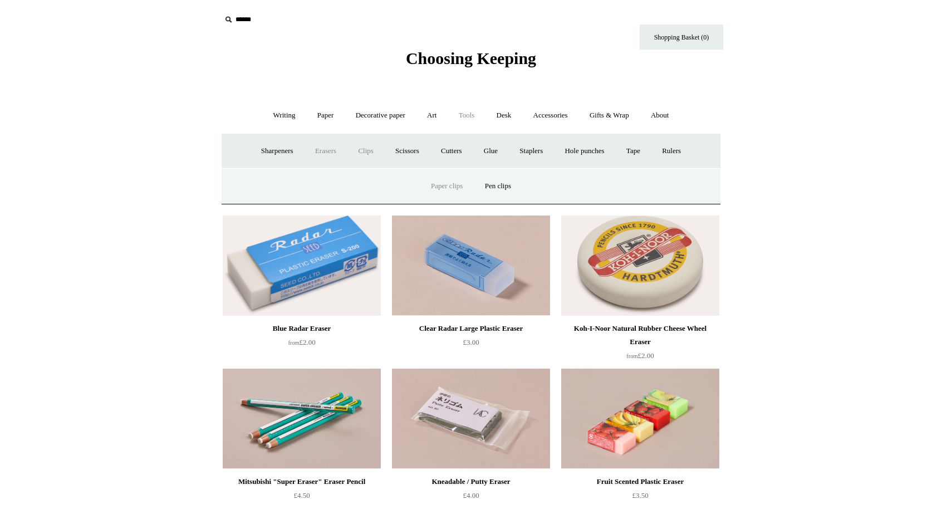
click at [441, 174] on link "Paper clips" at bounding box center [447, 185] width 52 height 29
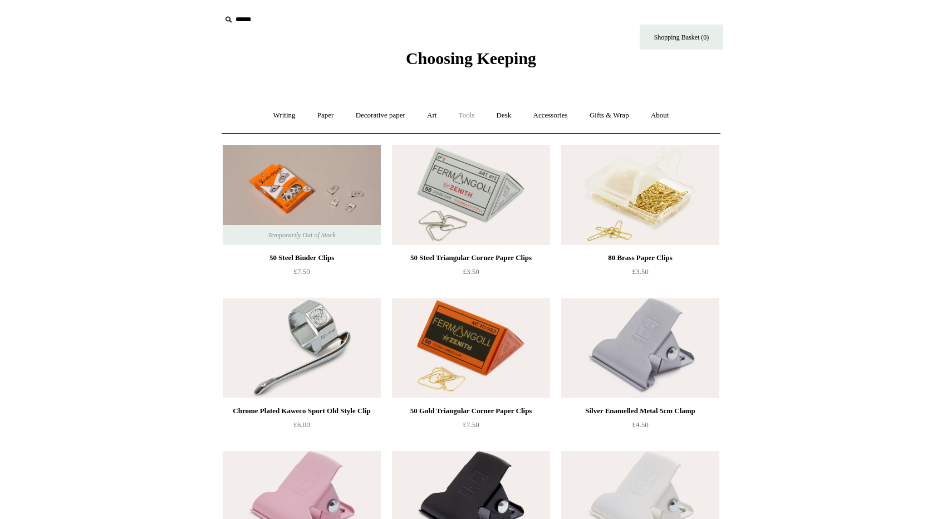
click at [462, 112] on link "Tools +" at bounding box center [467, 115] width 36 height 29
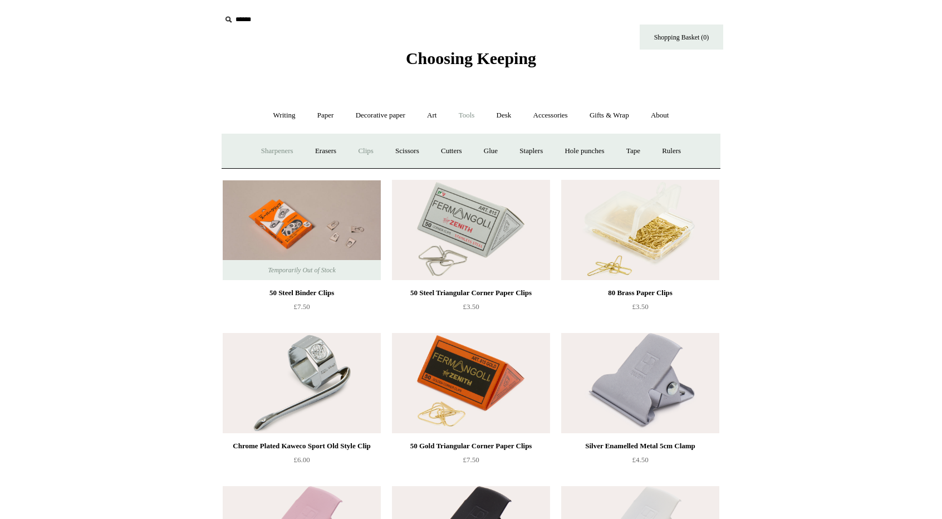
click at [275, 151] on link "Sharpeners" at bounding box center [277, 150] width 52 height 29
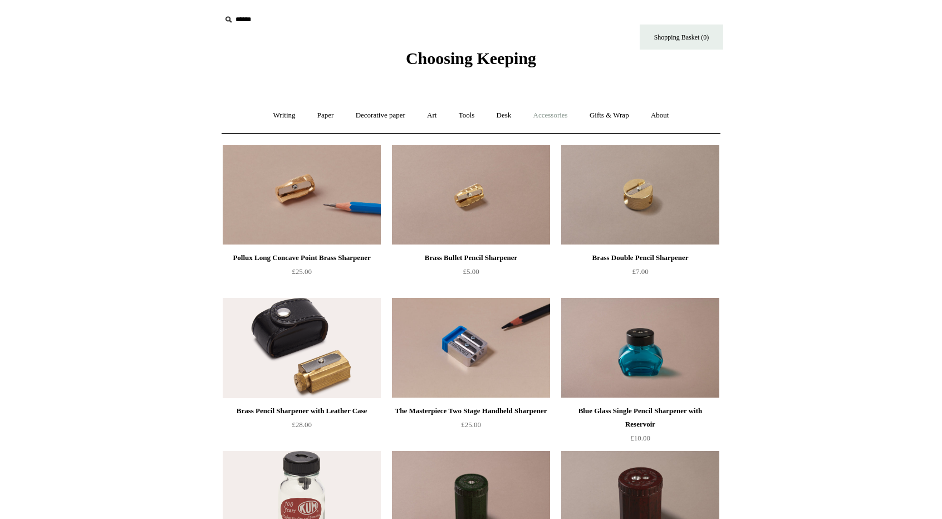
click at [562, 111] on link "Accessories +" at bounding box center [550, 115] width 55 height 29
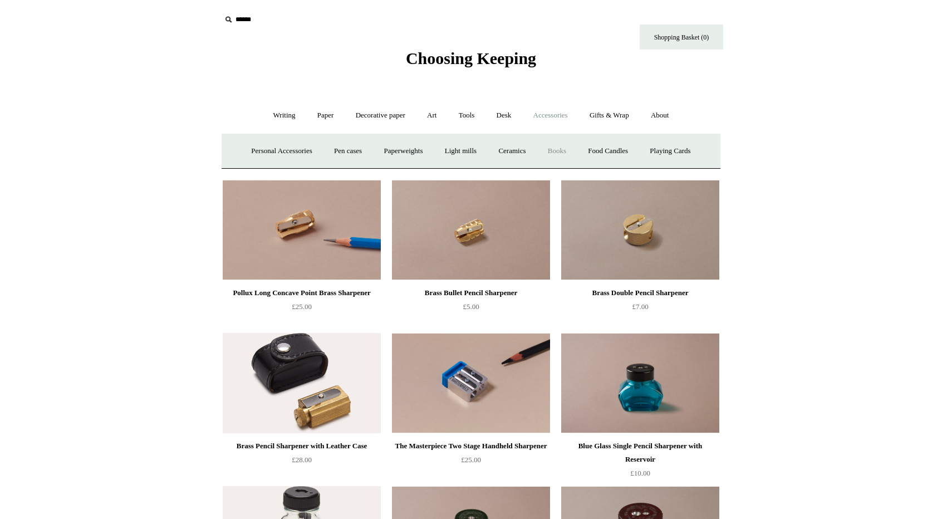
click at [558, 145] on link "Books" at bounding box center [557, 150] width 38 height 29
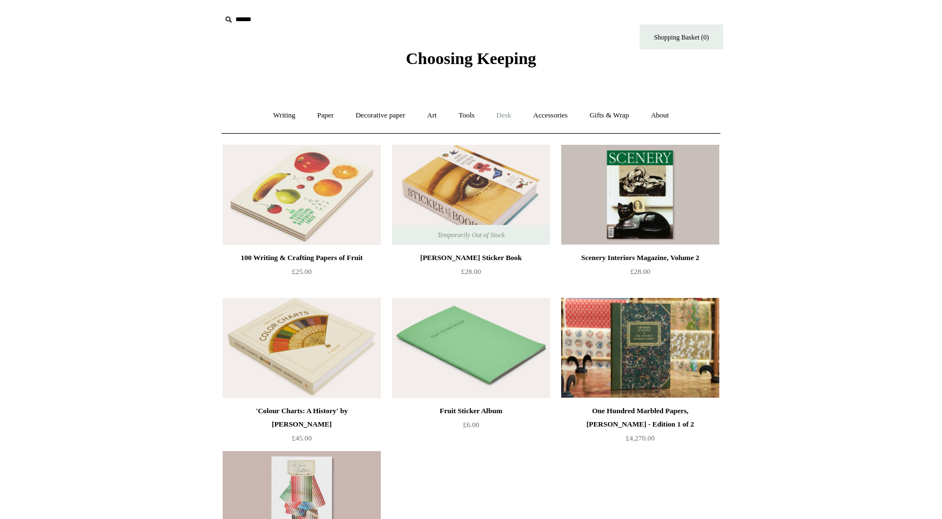
click at [499, 124] on link "Desk +" at bounding box center [503, 115] width 35 height 29
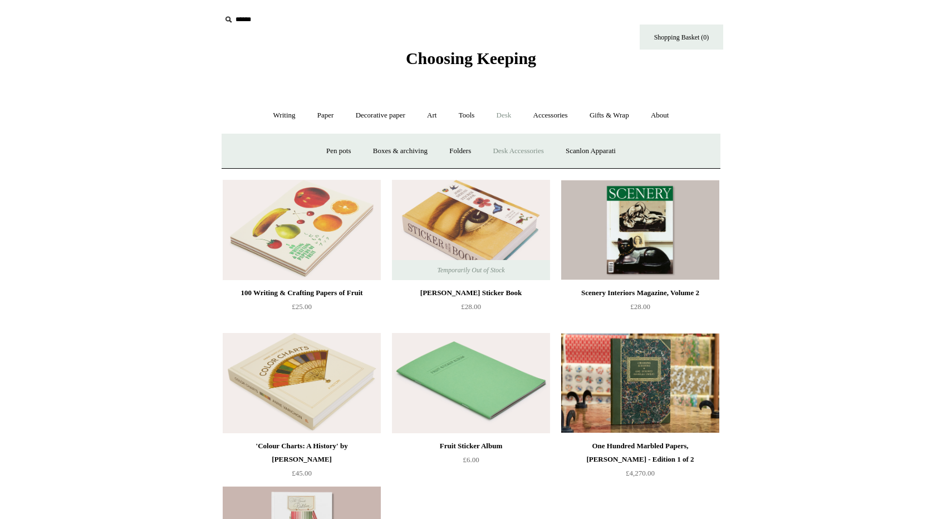
click at [531, 158] on link "Desk Accessories" at bounding box center [518, 150] width 71 height 29
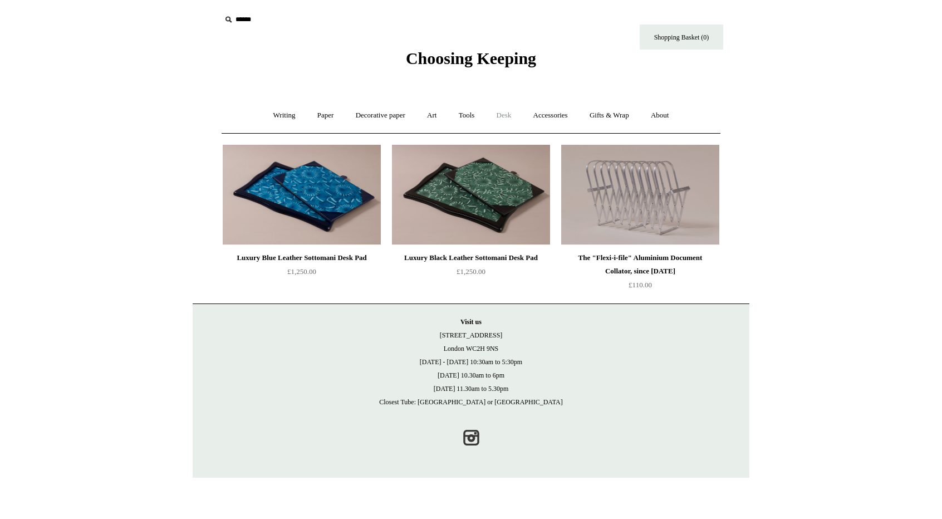
click at [506, 122] on link "Desk +" at bounding box center [503, 115] width 35 height 29
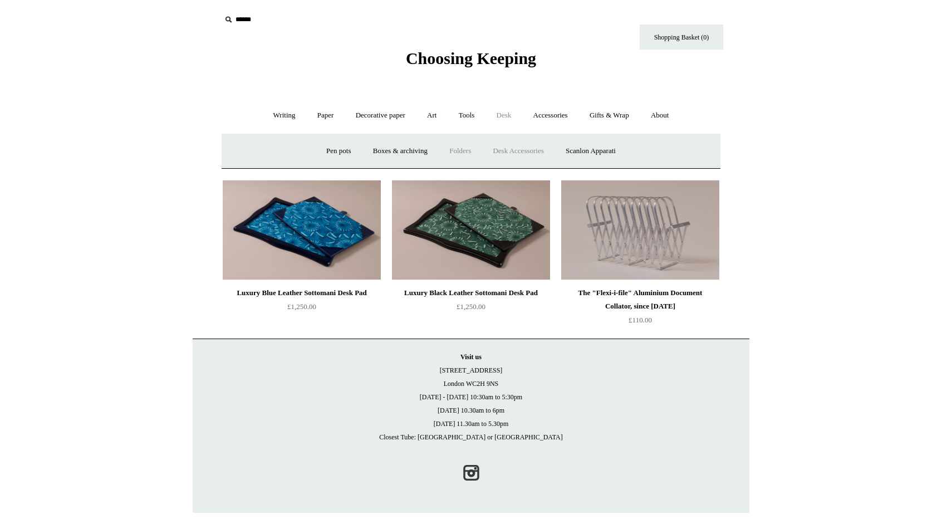
click at [469, 156] on link "Folders" at bounding box center [460, 150] width 42 height 29
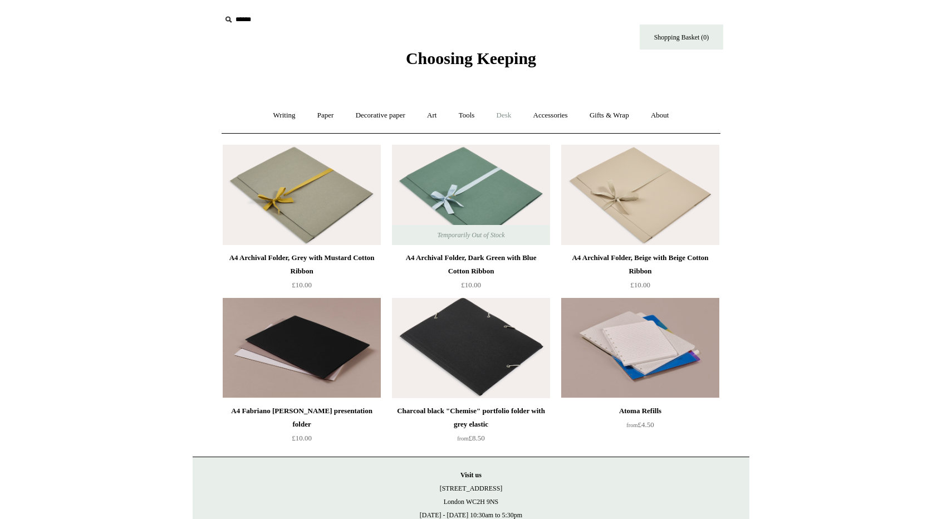
click at [498, 120] on link "Desk +" at bounding box center [503, 115] width 35 height 29
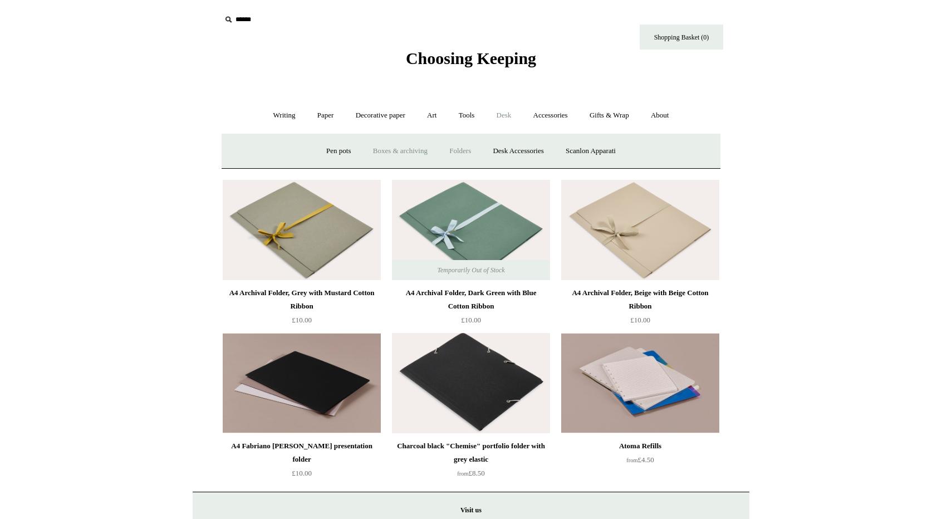
click at [387, 155] on link "Boxes & archiving" at bounding box center [400, 150] width 75 height 29
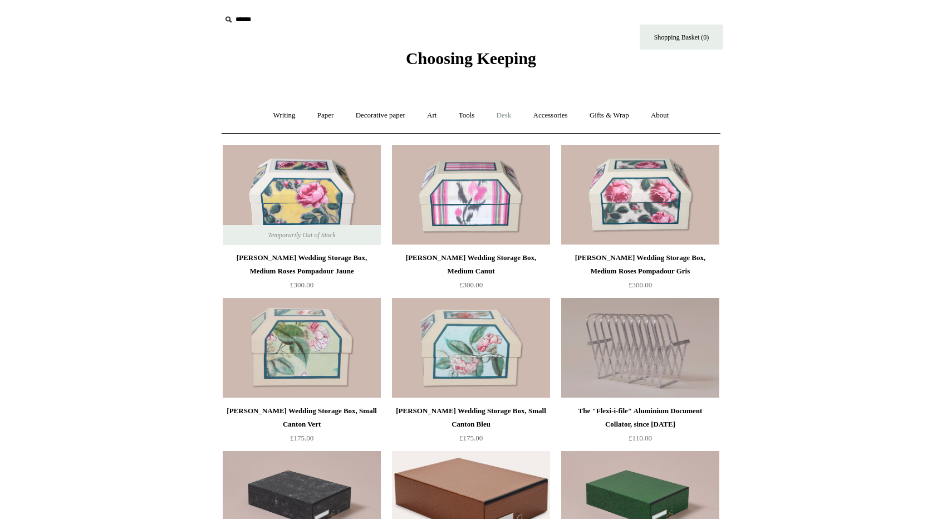
click at [506, 116] on link "Desk +" at bounding box center [503, 115] width 35 height 29
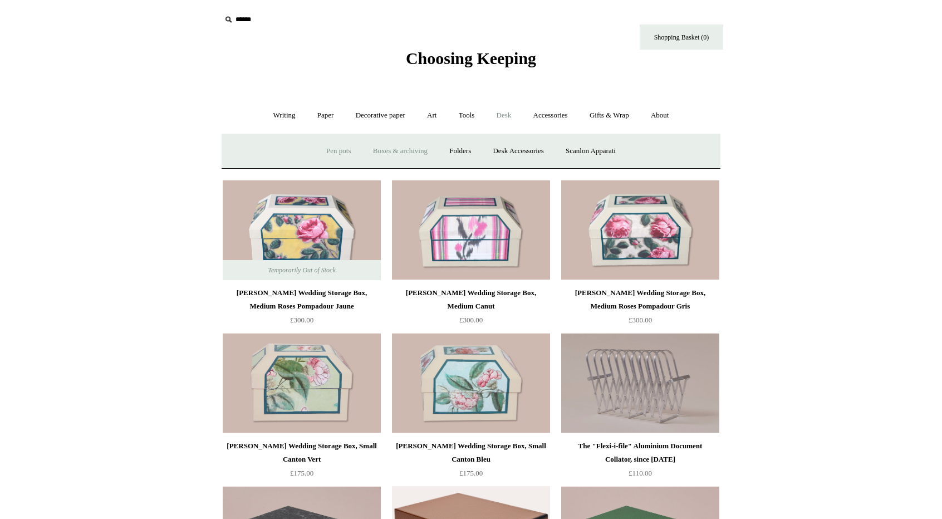
click at [319, 150] on link "Pen pots" at bounding box center [338, 150] width 45 height 29
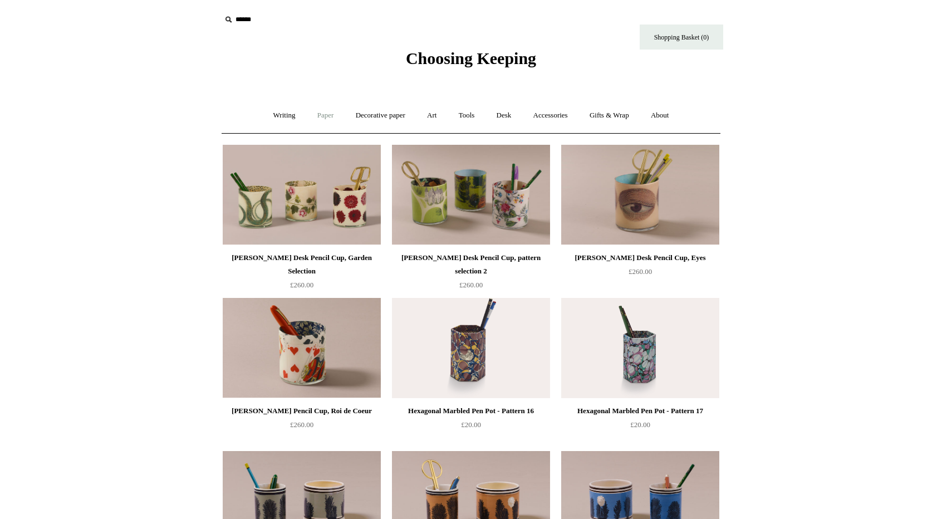
click at [331, 116] on link "Paper +" at bounding box center [325, 115] width 37 height 29
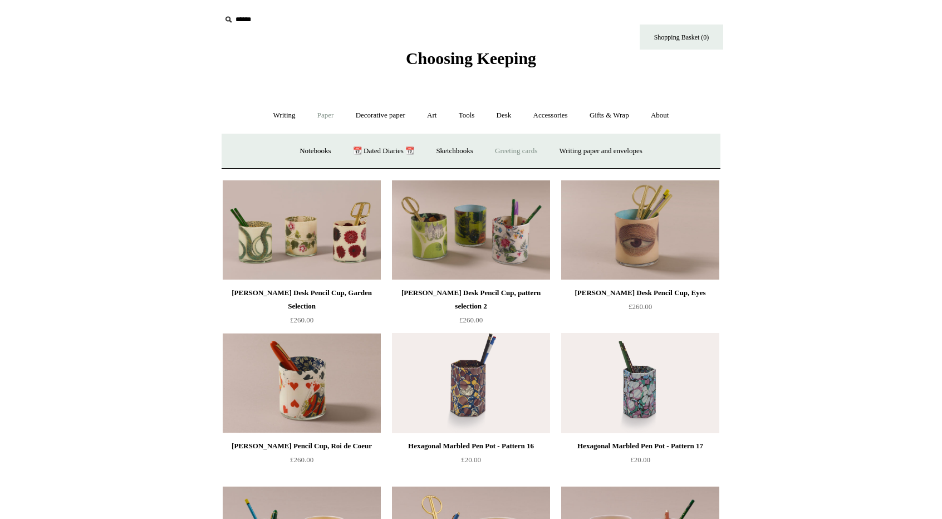
click at [485, 158] on link "Greeting cards +" at bounding box center [516, 150] width 62 height 29
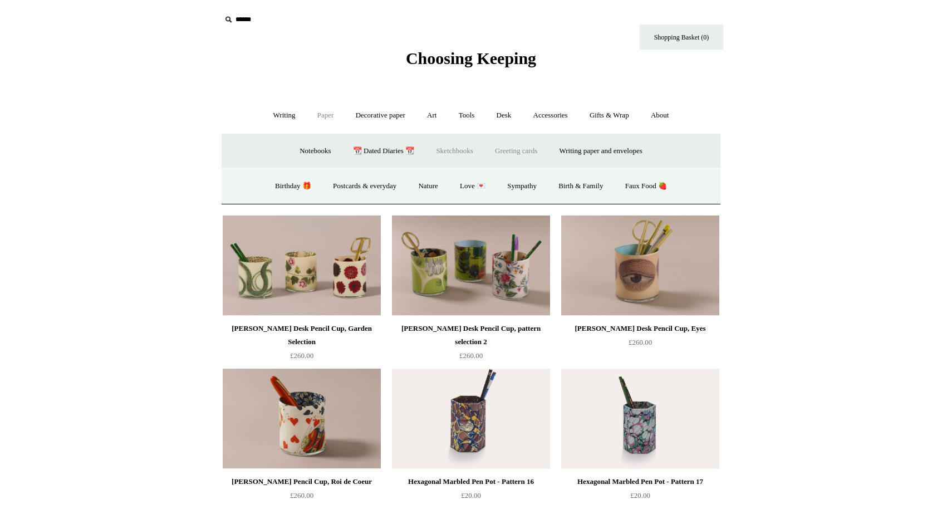
click at [452, 152] on link "Sketchbooks +" at bounding box center [454, 150] width 57 height 29
click at [504, 176] on link "Mixed media" at bounding box center [515, 185] width 58 height 29
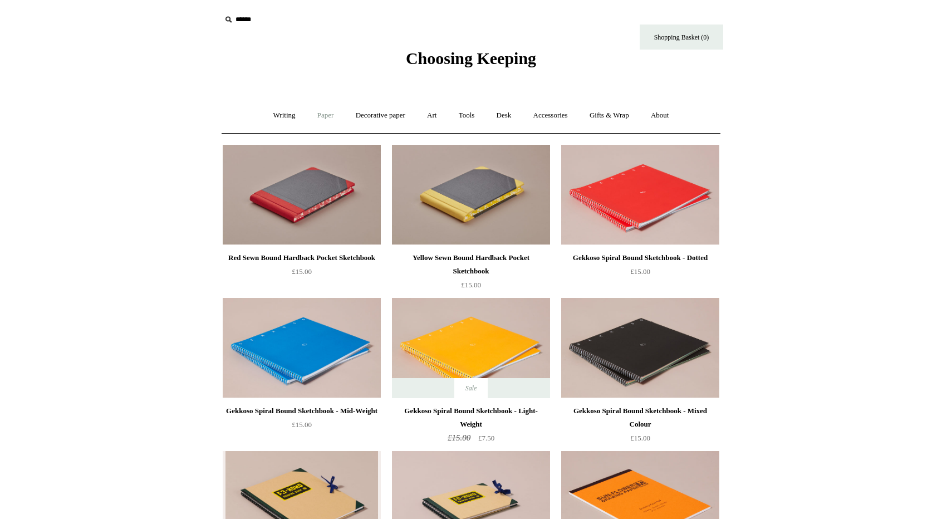
click at [307, 113] on link "Paper +" at bounding box center [325, 115] width 37 height 29
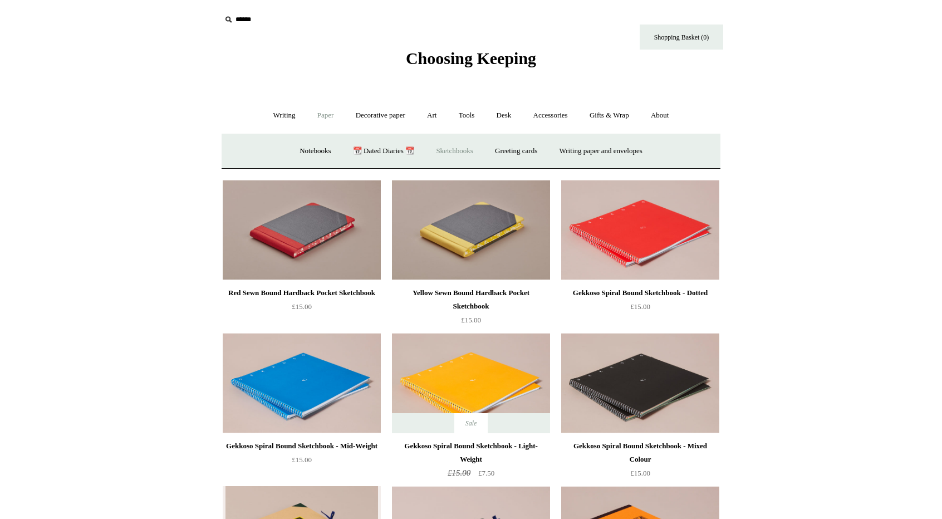
click at [462, 150] on link "Sketchbooks +" at bounding box center [454, 150] width 57 height 29
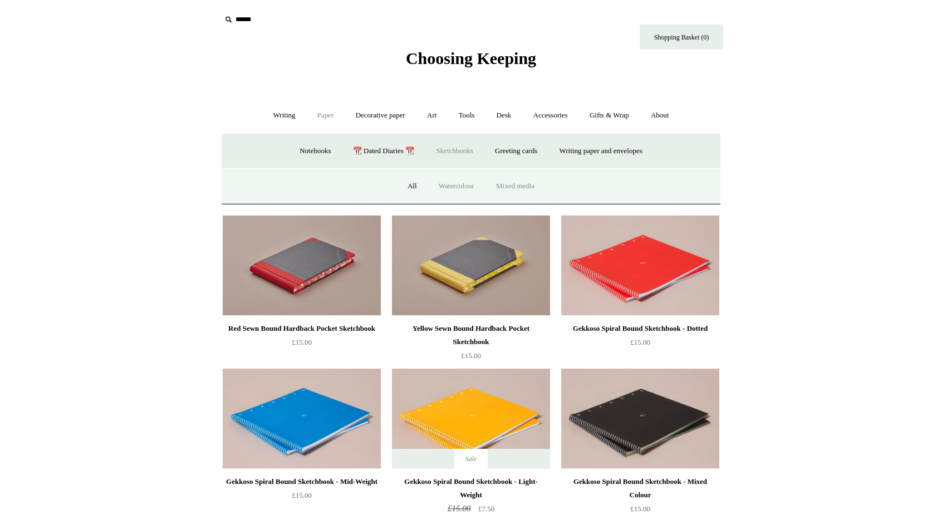
click at [451, 179] on link "Watercolour" at bounding box center [457, 185] width 56 height 29
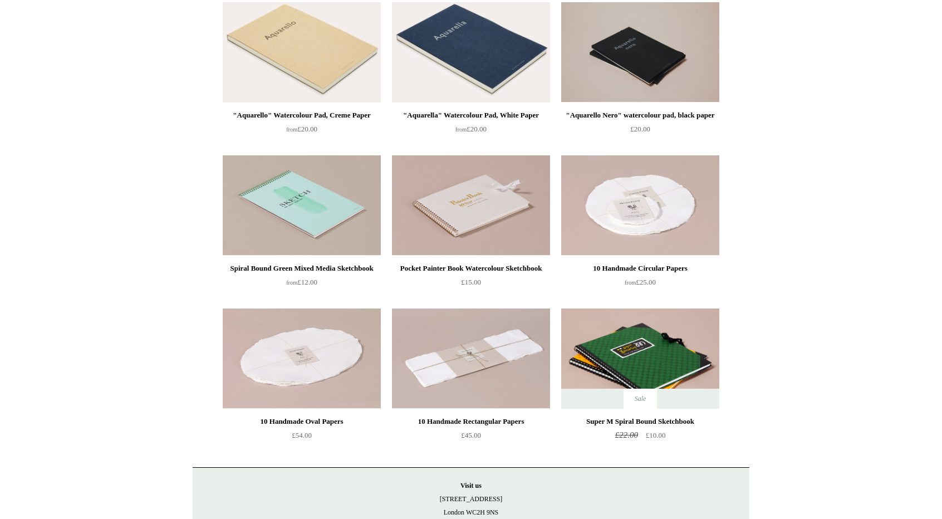
scroll to position [223, 0]
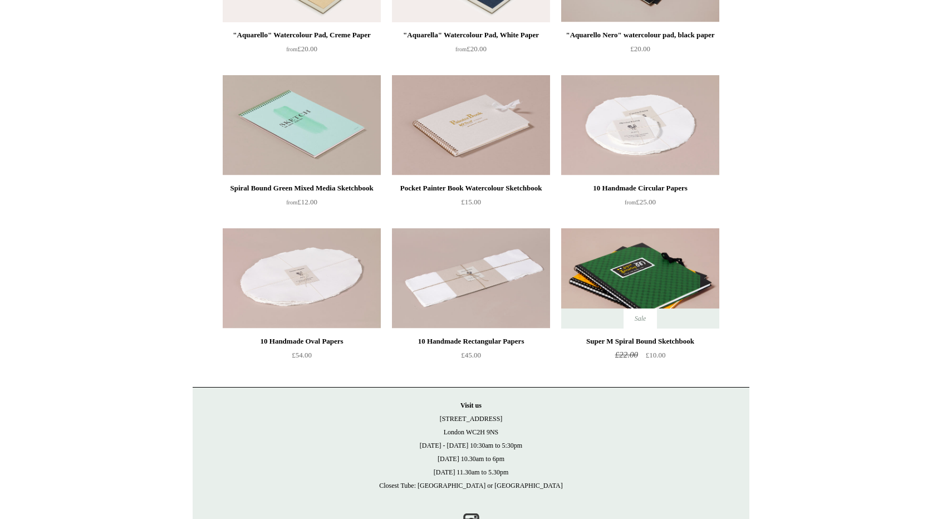
click at [489, 121] on img at bounding box center [471, 125] width 158 height 100
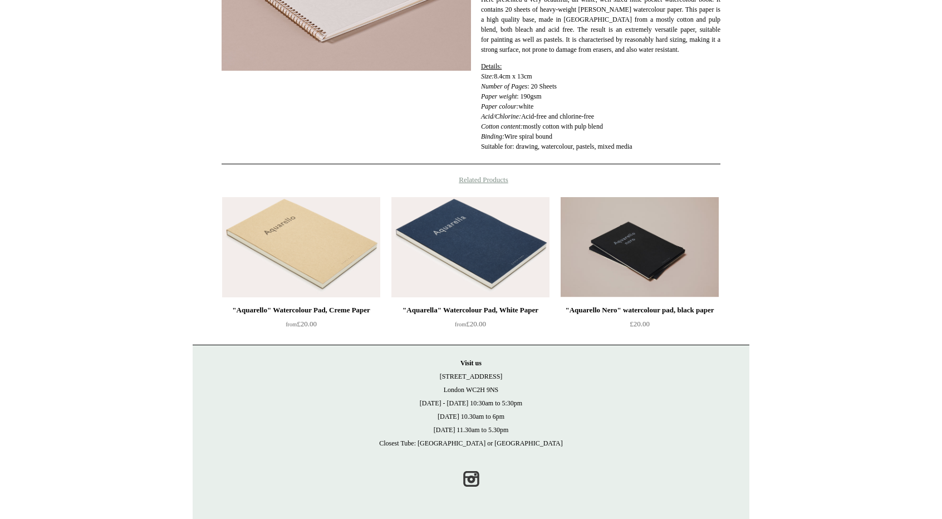
scroll to position [43, 0]
